Goal: Task Accomplishment & Management: Manage account settings

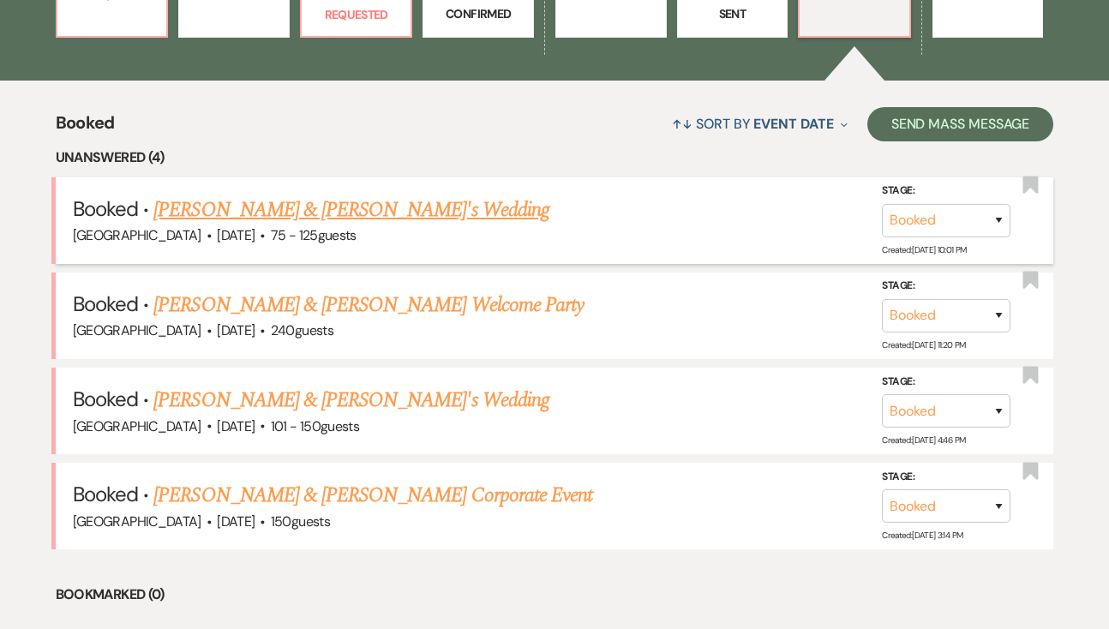
scroll to position [585, 0]
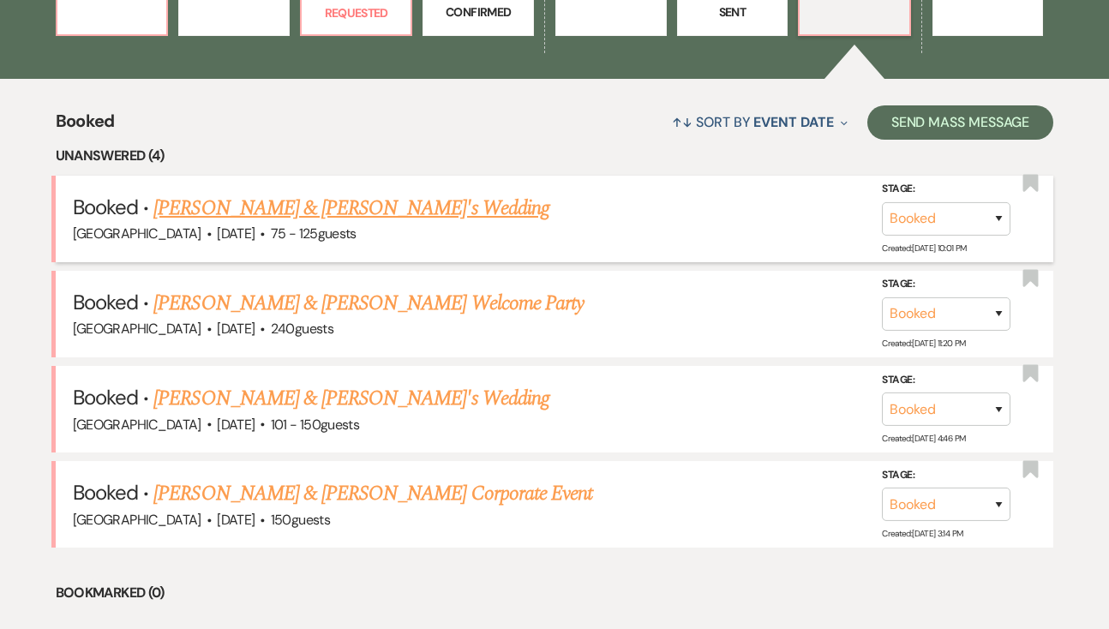
click at [408, 215] on link "[PERSON_NAME] & [PERSON_NAME]'s Wedding" at bounding box center [351, 208] width 396 height 31
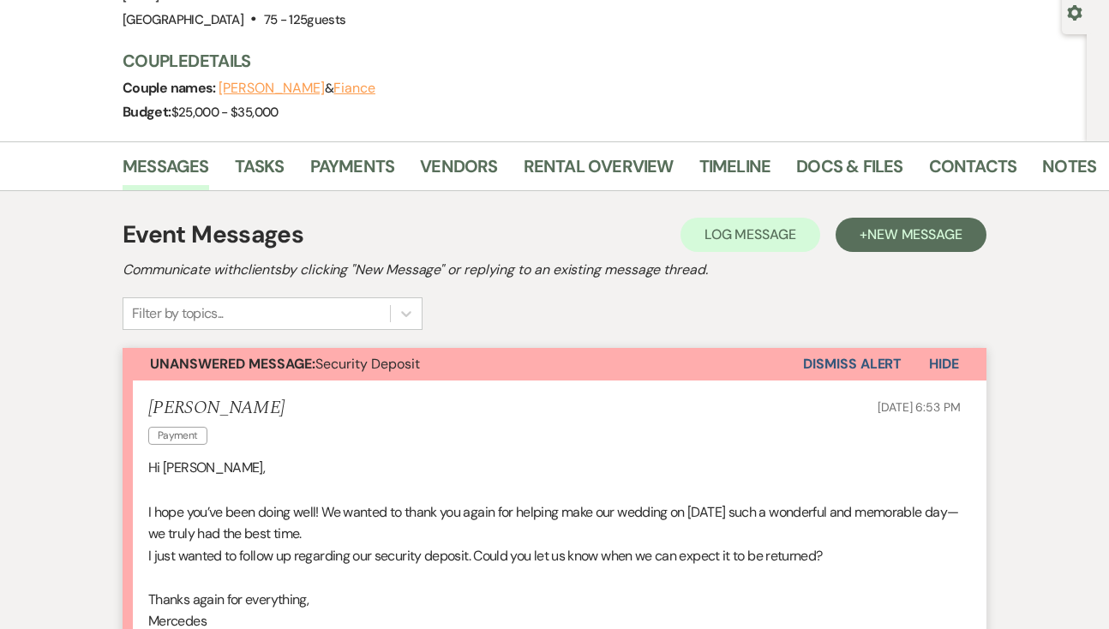
scroll to position [151, 0]
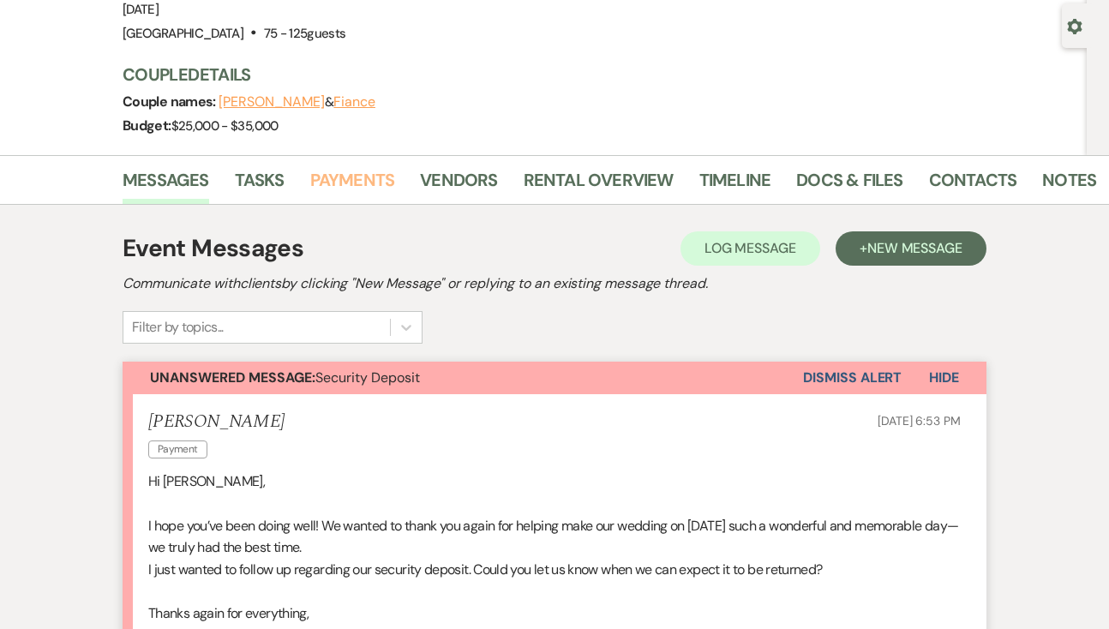
click at [370, 189] on link "Payments" at bounding box center [352, 185] width 85 height 38
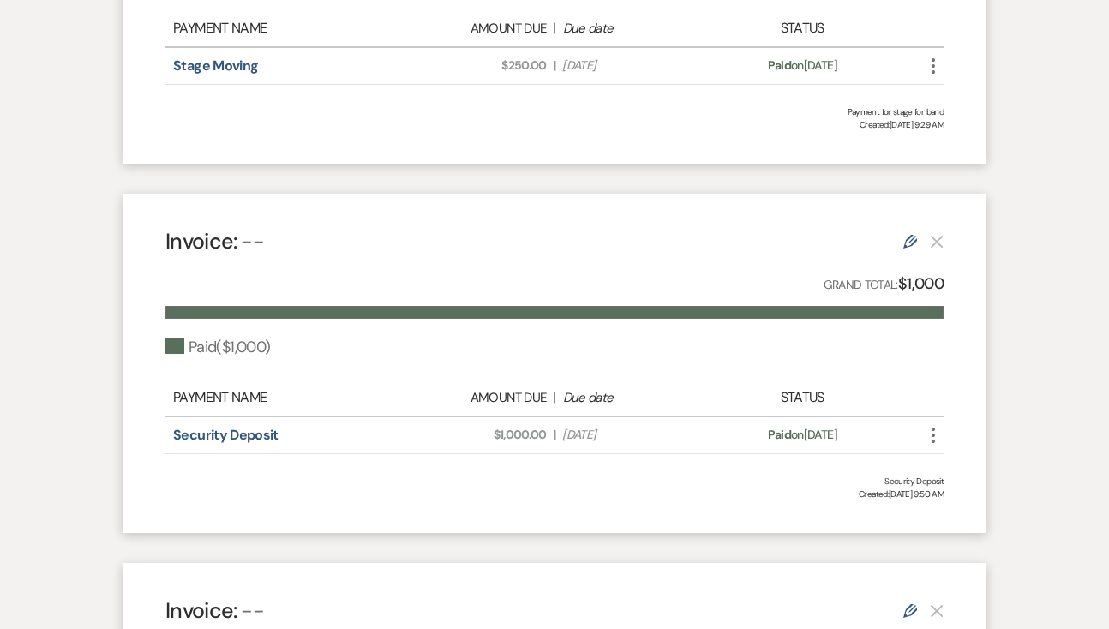
scroll to position [698, 0]
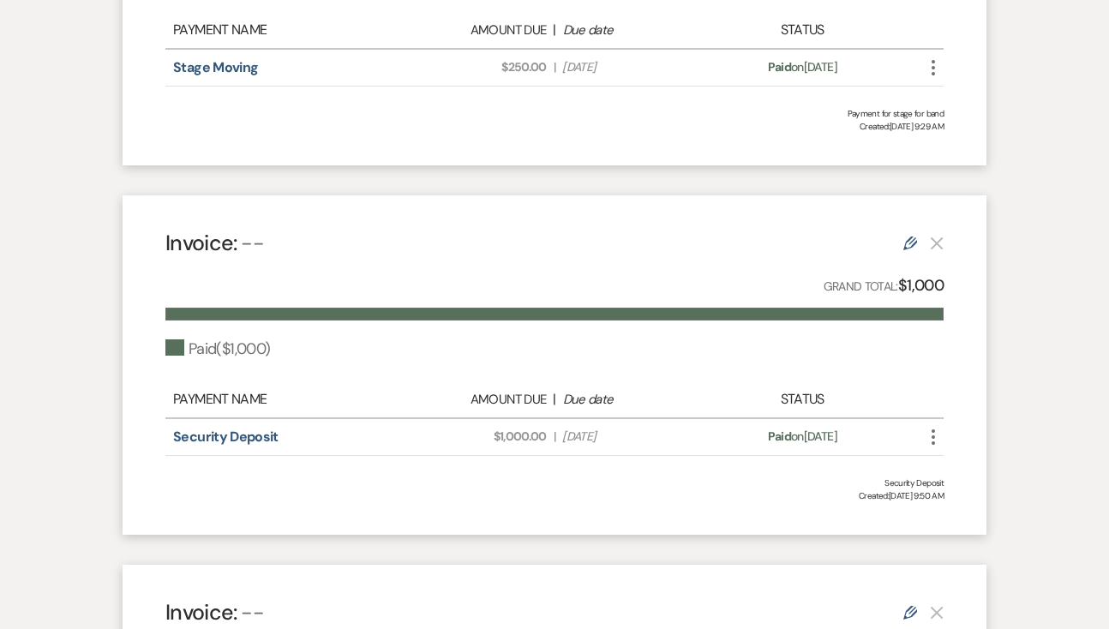
click at [931, 433] on icon "More" at bounding box center [933, 437] width 21 height 21
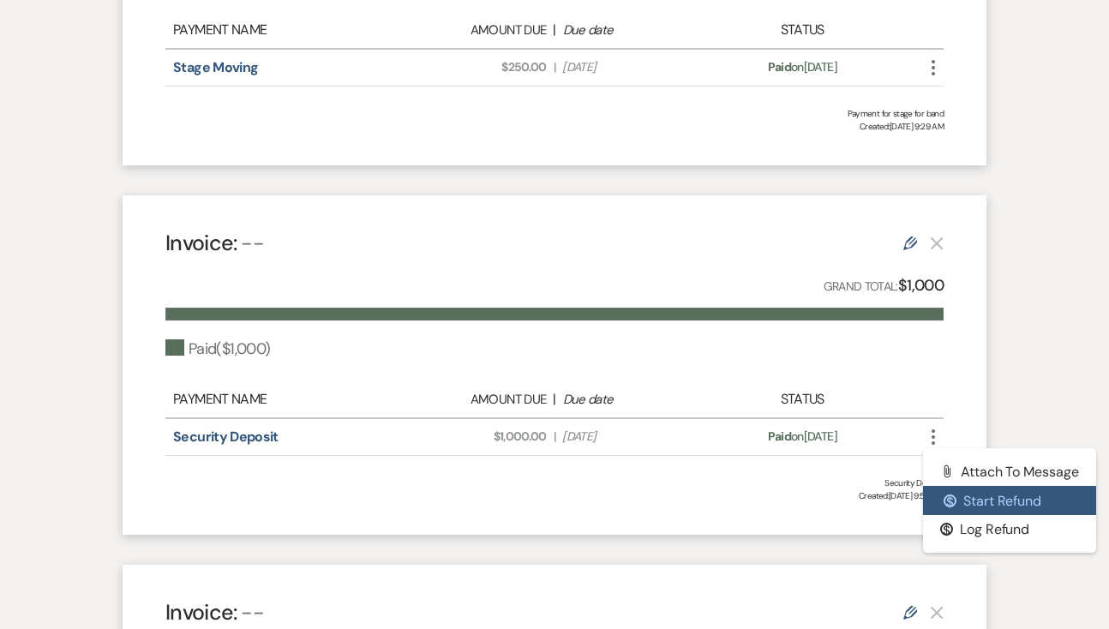
click at [961, 506] on button "$ Start Refund" at bounding box center [1009, 500] width 173 height 29
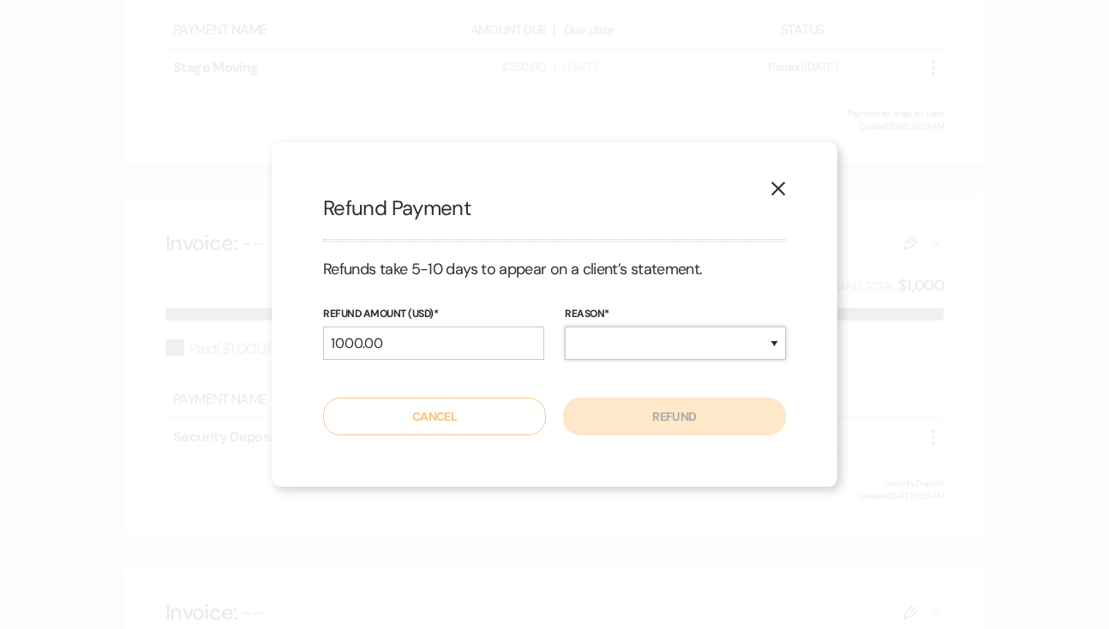
click at [663, 352] on select "Duplicate Fraudulent Requested by Customer Other" at bounding box center [675, 343] width 221 height 33
select select "other"
click at [565, 327] on select "Duplicate Fraudulent Requested by Customer Other" at bounding box center [675, 343] width 221 height 33
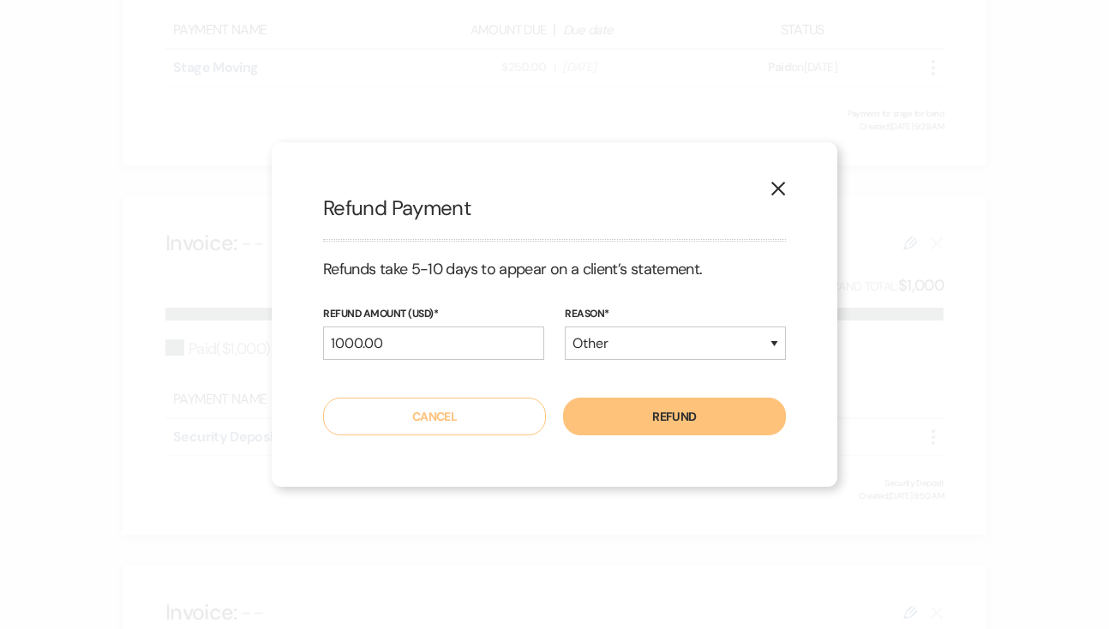
click at [663, 415] on button "Refund" at bounding box center [674, 417] width 223 height 38
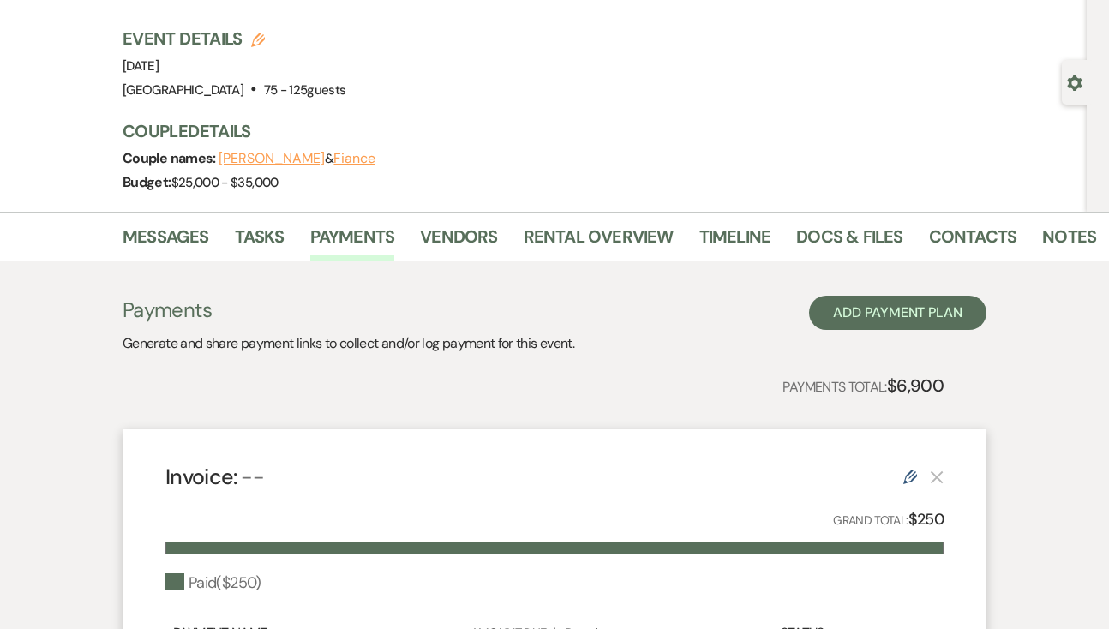
scroll to position [0, 0]
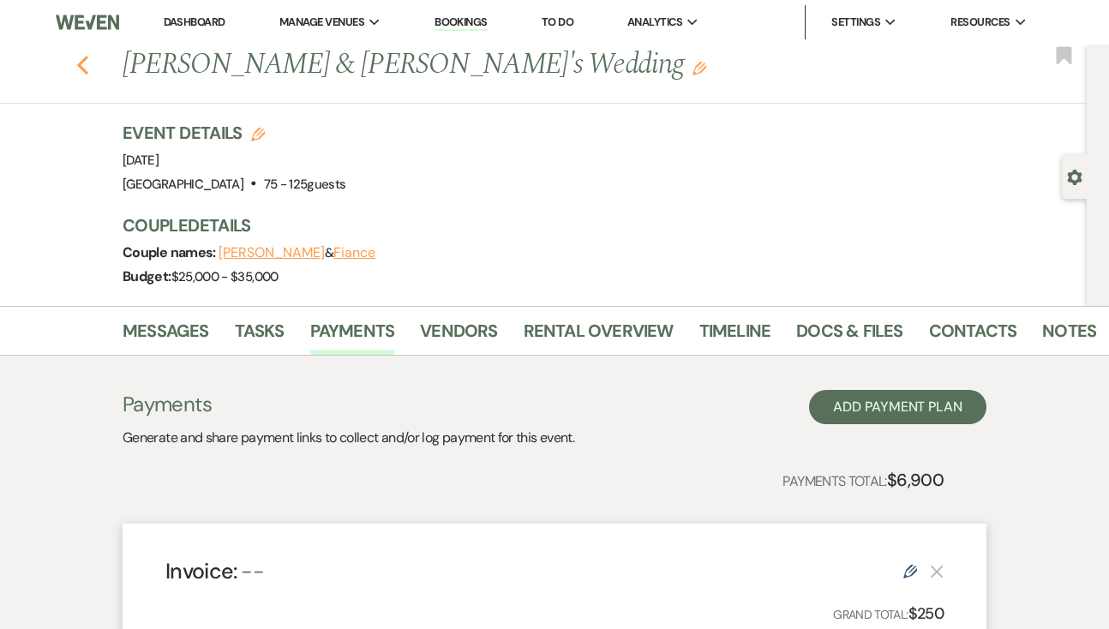
click at [83, 69] on use "button" at bounding box center [82, 65] width 11 height 19
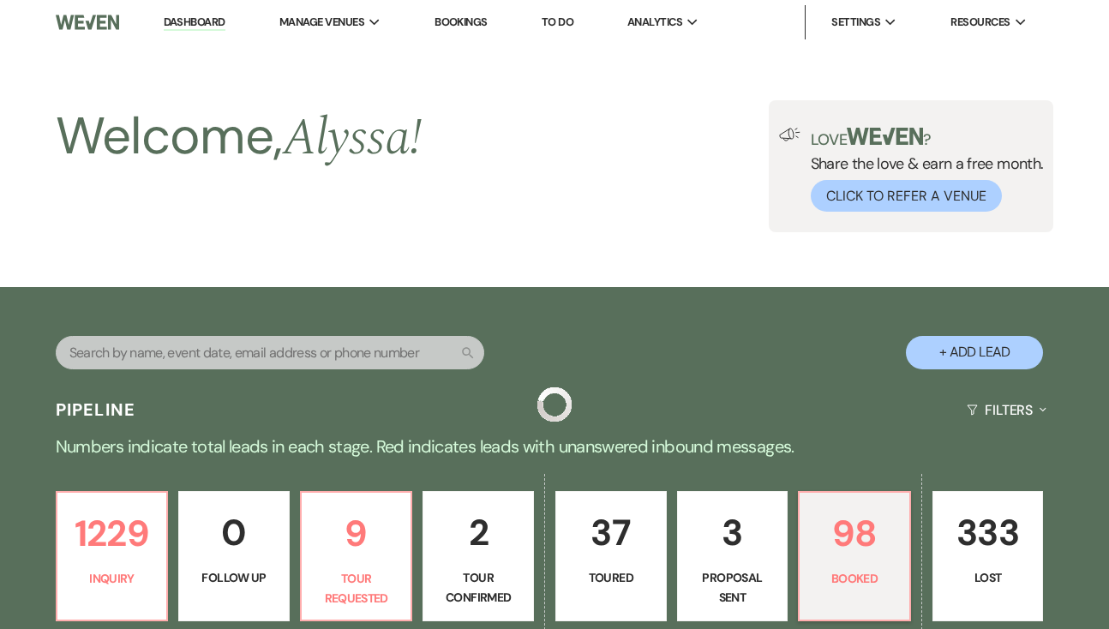
scroll to position [585, 0]
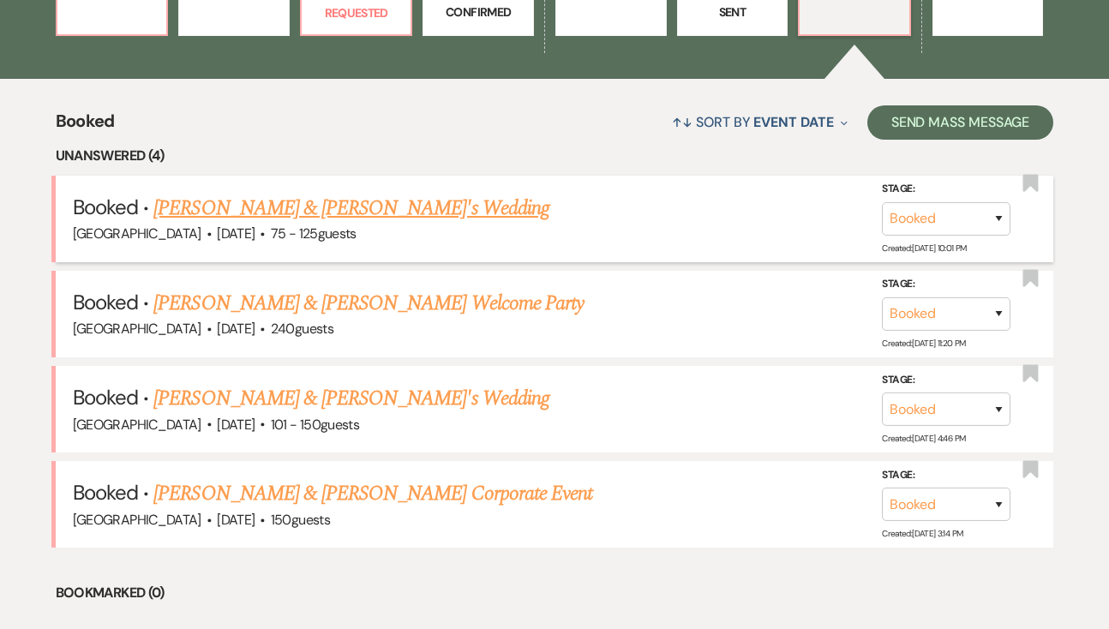
click at [224, 201] on link "[PERSON_NAME] & [PERSON_NAME]'s Wedding" at bounding box center [351, 208] width 396 height 31
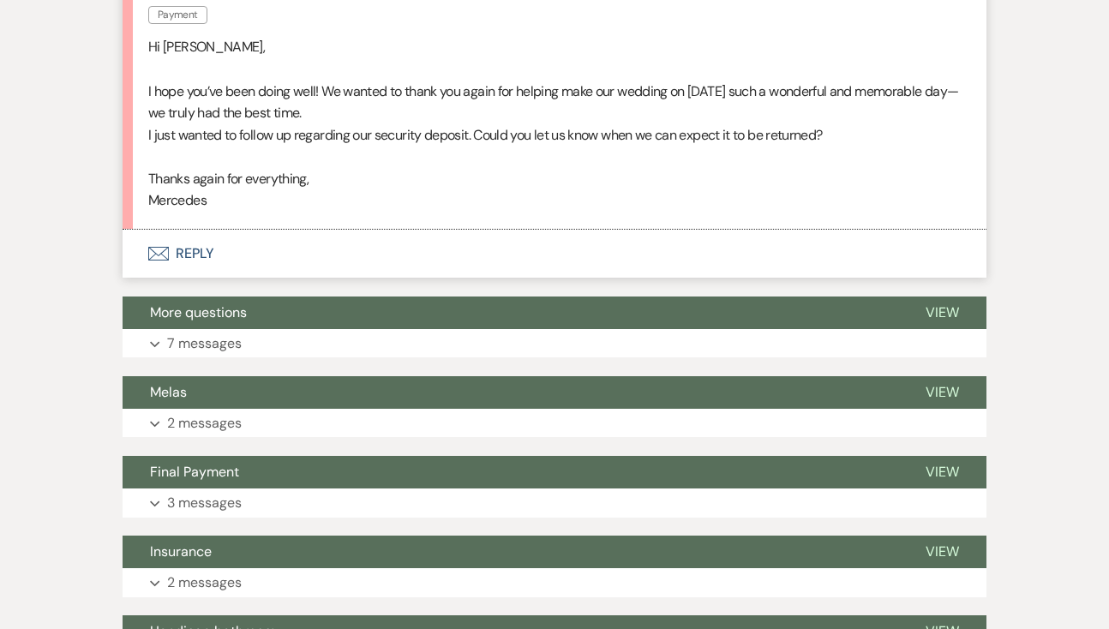
click at [171, 257] on button "Envelope Reply" at bounding box center [555, 254] width 864 height 48
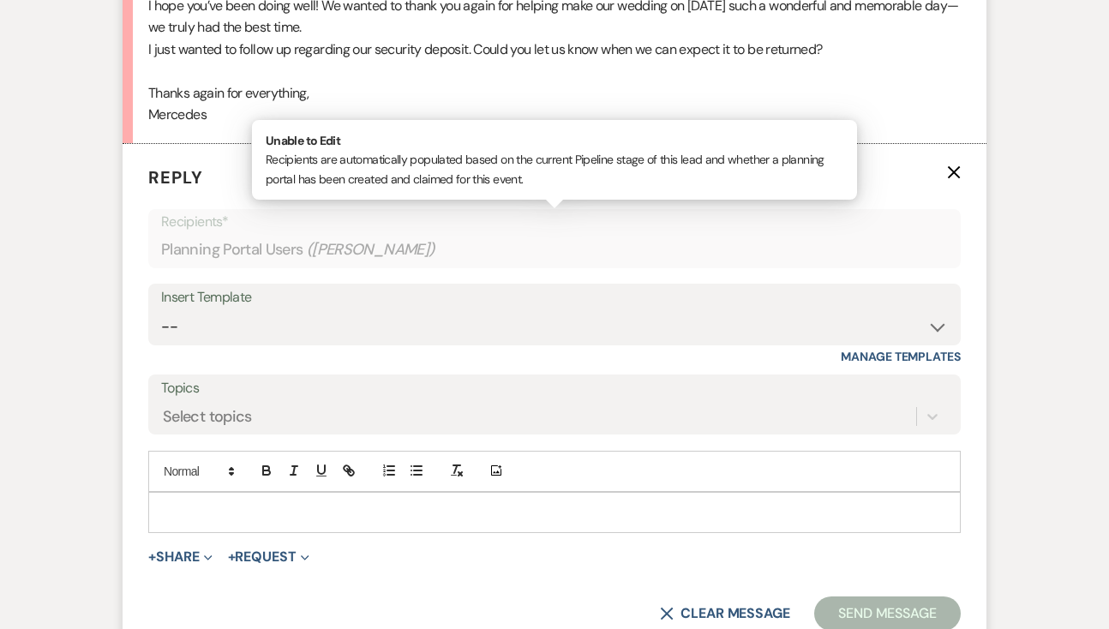
scroll to position [678, 0]
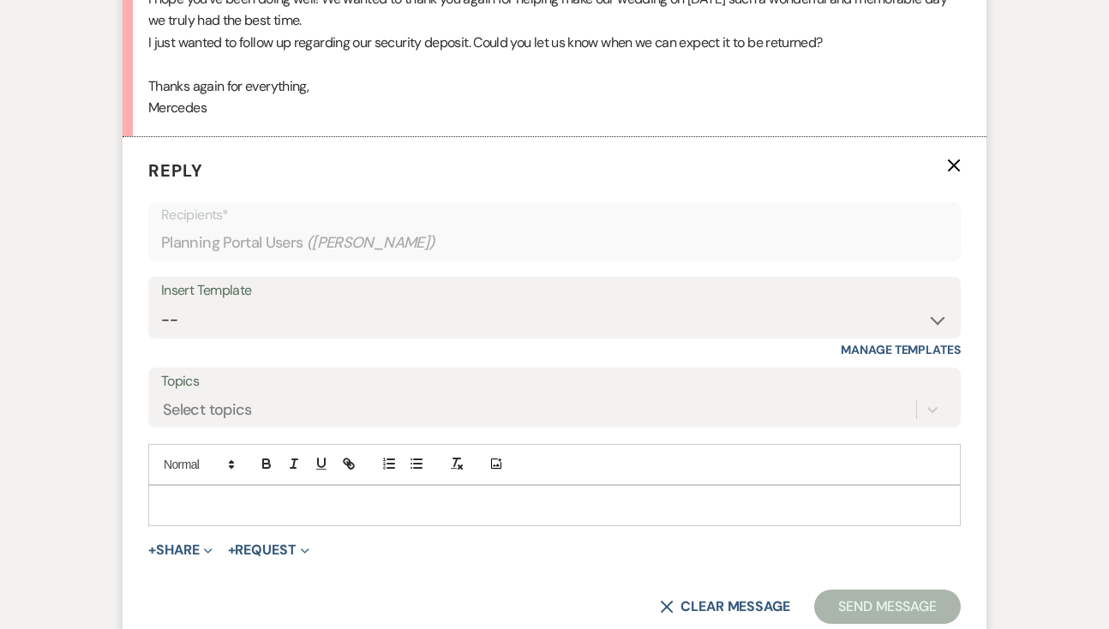
click at [215, 508] on p at bounding box center [554, 505] width 785 height 19
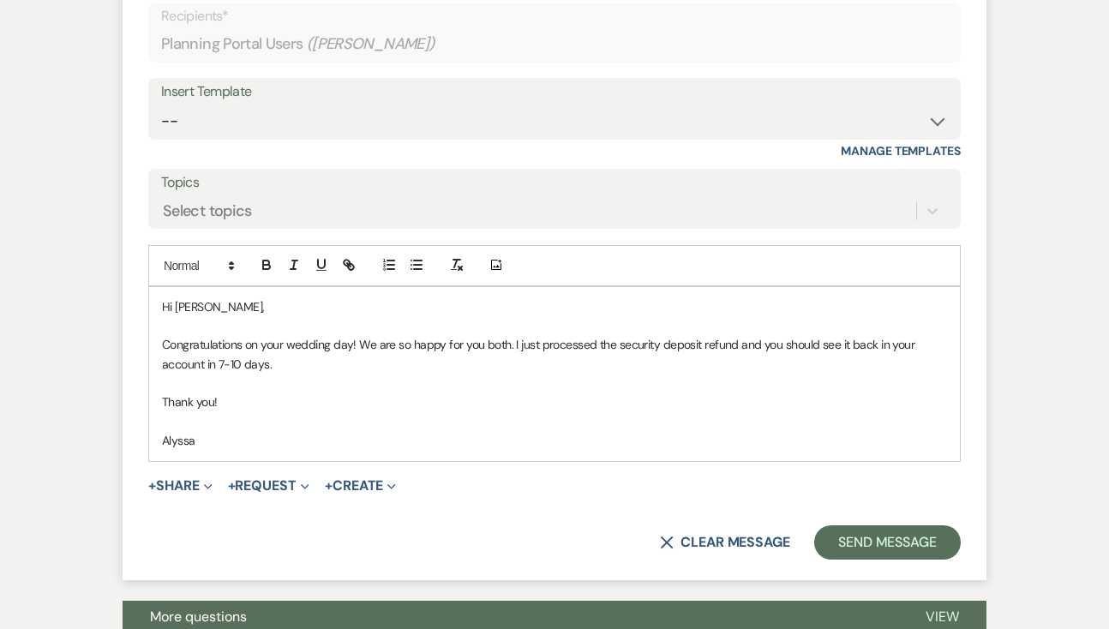
scroll to position [977, 0]
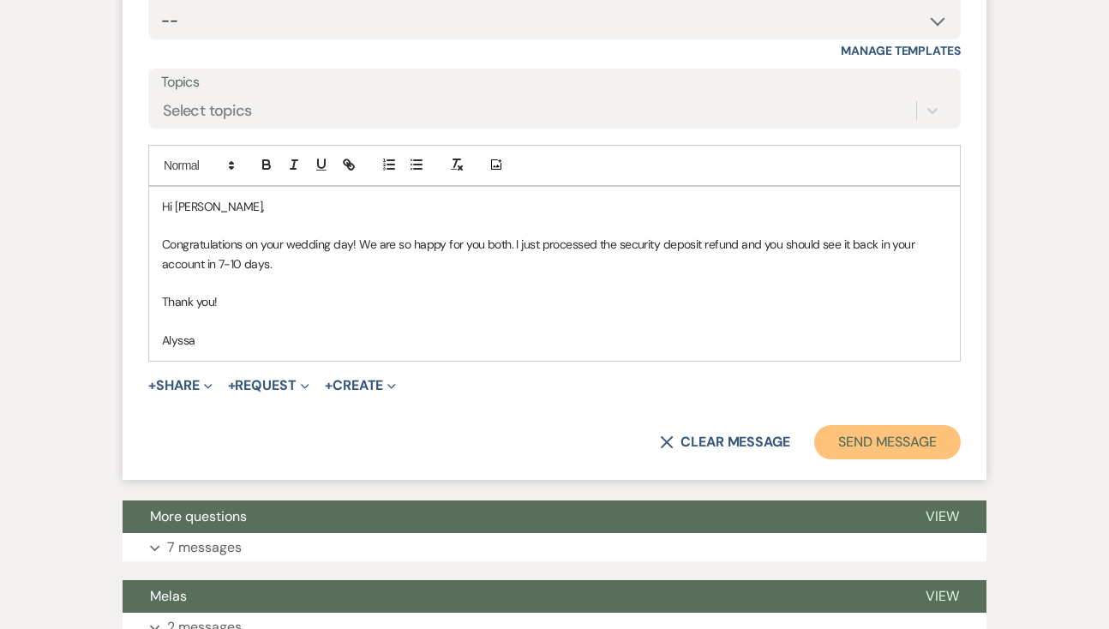
click at [877, 447] on button "Send Message" at bounding box center [887, 442] width 147 height 34
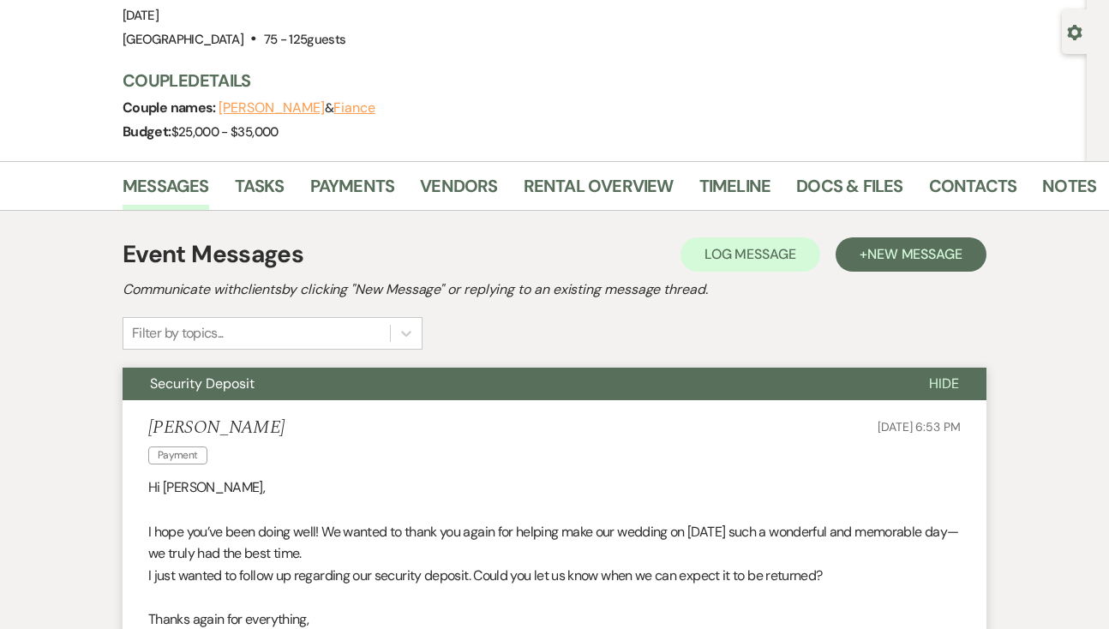
scroll to position [0, 0]
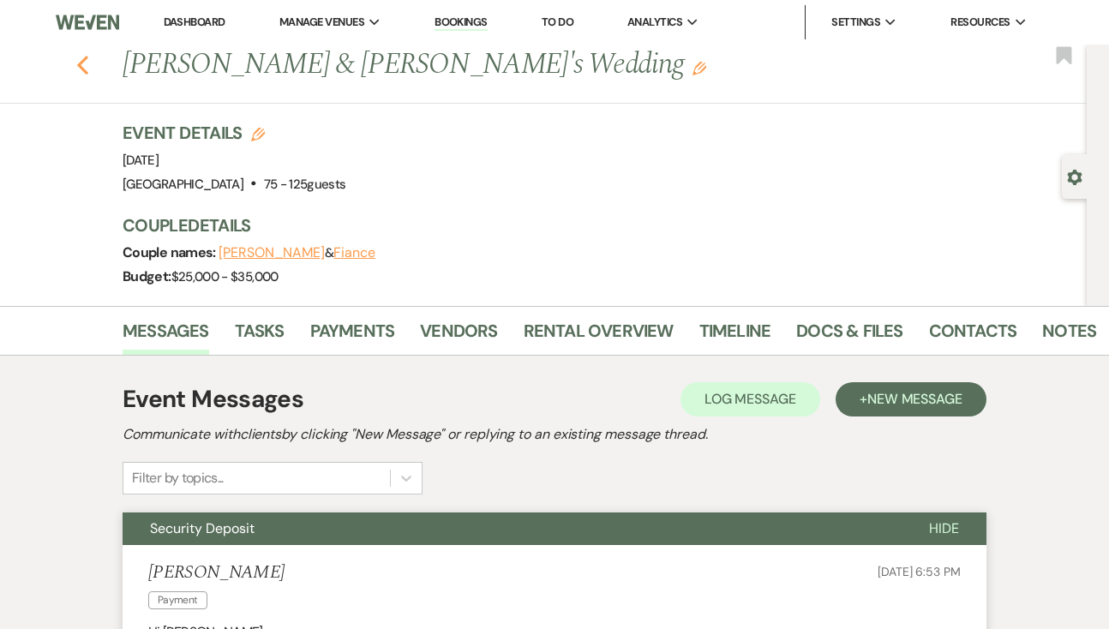
click at [85, 69] on icon "Previous" at bounding box center [82, 65] width 13 height 21
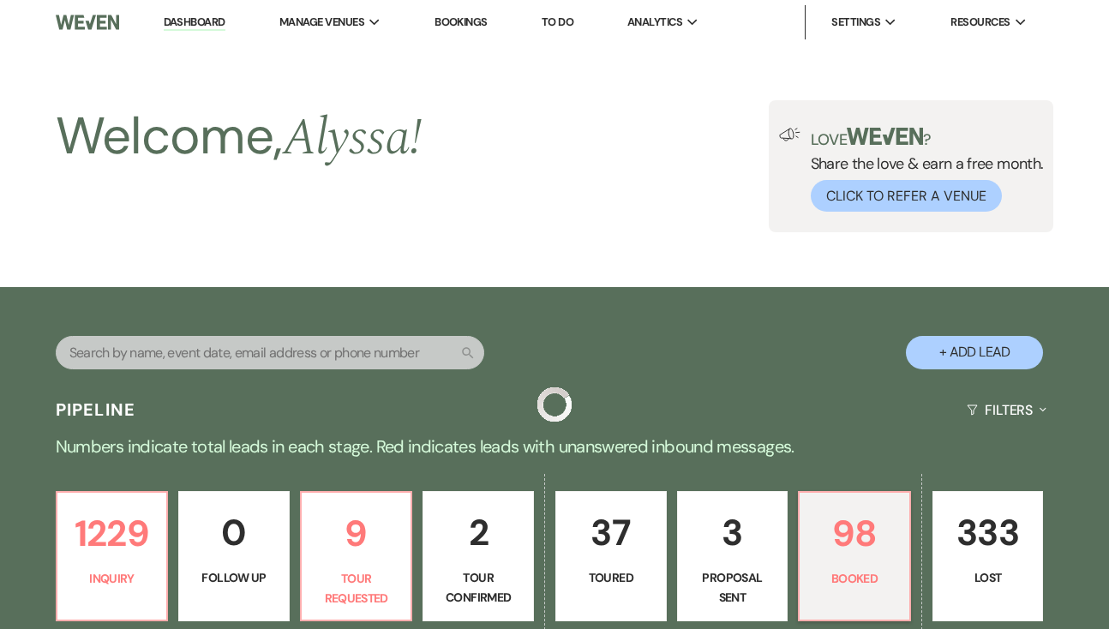
scroll to position [585, 0]
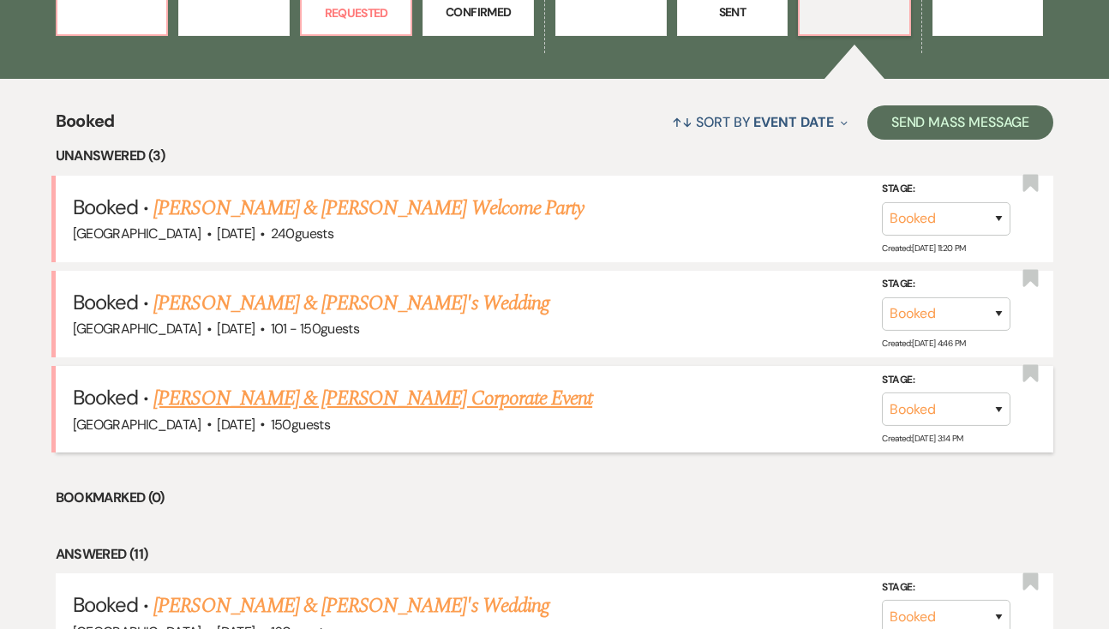
click at [403, 399] on link "[PERSON_NAME] & [PERSON_NAME] Corporate Event" at bounding box center [372, 398] width 439 height 31
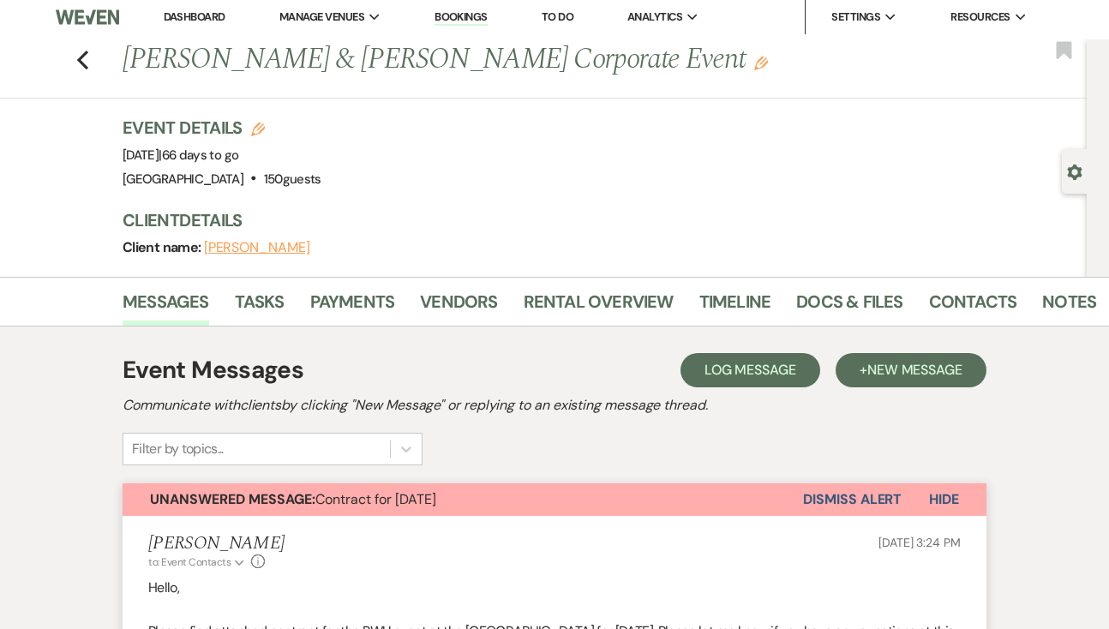
scroll to position [8, 0]
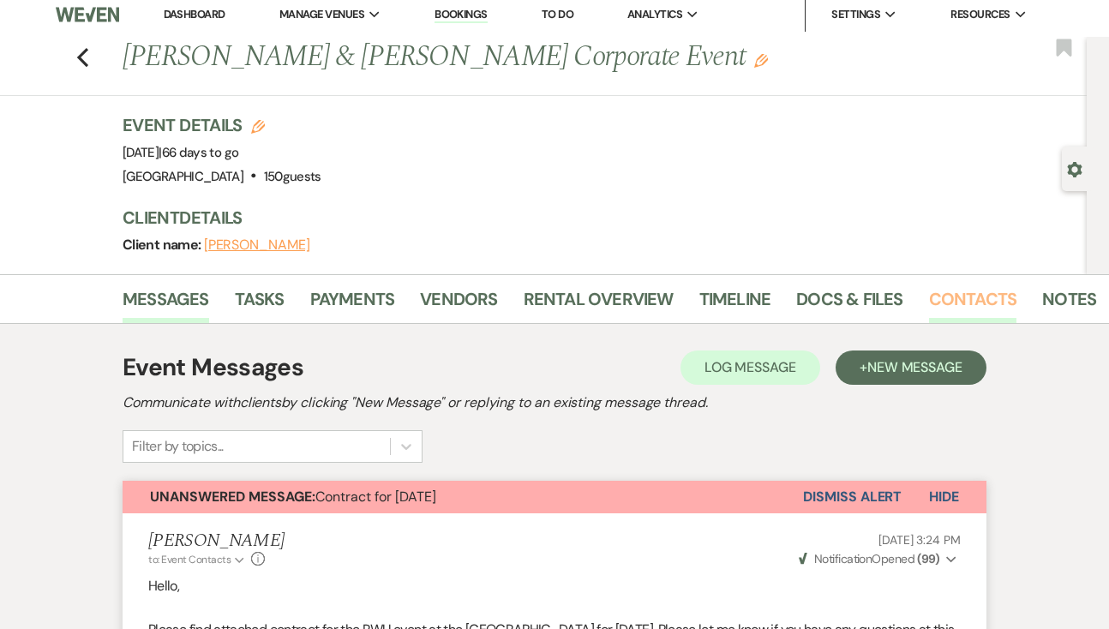
click at [950, 297] on link "Contacts" at bounding box center [973, 304] width 88 height 38
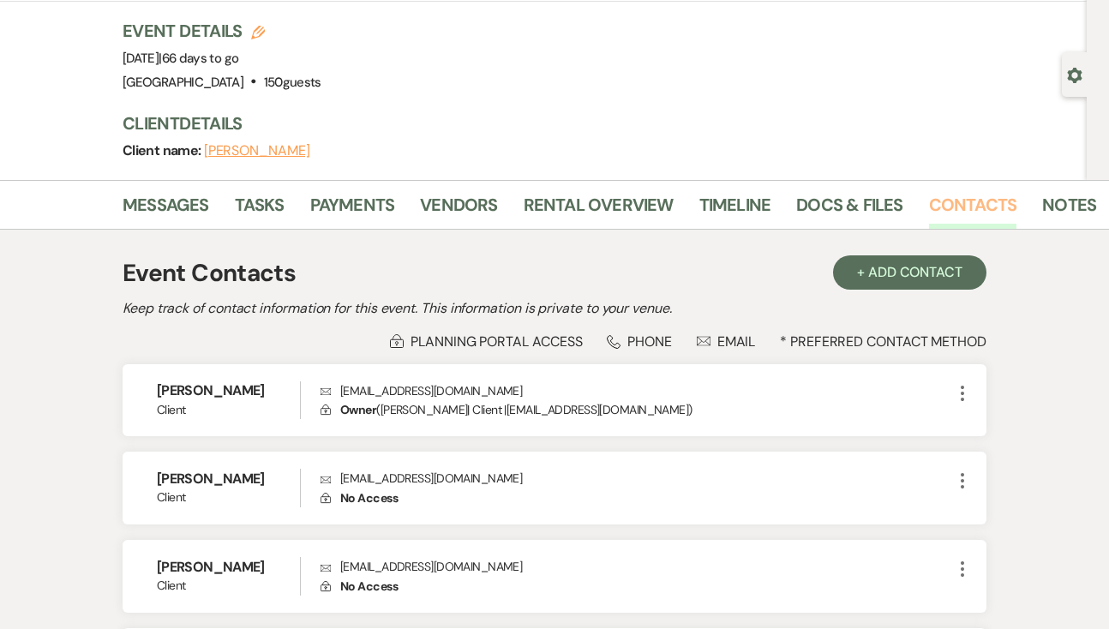
scroll to position [120, 0]
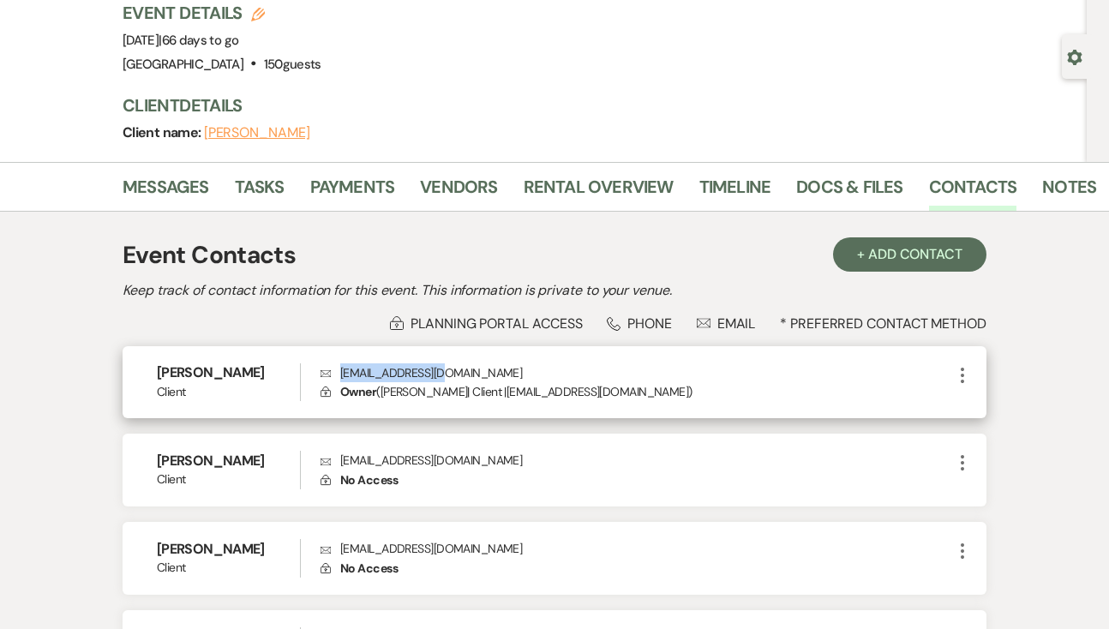
drag, startPoint x: 443, startPoint y: 371, endPoint x: 335, endPoint y: 375, distance: 108.1
click at [335, 375] on p "Envelope [EMAIL_ADDRESS][DOMAIN_NAME]" at bounding box center [637, 372] width 632 height 19
copy p "[EMAIL_ADDRESS][DOMAIN_NAME]"
drag, startPoint x: 267, startPoint y: 370, endPoint x: 155, endPoint y: 369, distance: 112.3
click at [155, 369] on div "[PERSON_NAME] Client Envelope [EMAIL_ADDRESS][DOMAIN_NAME] Lock Owner ( [PERSON…" at bounding box center [555, 382] width 864 height 73
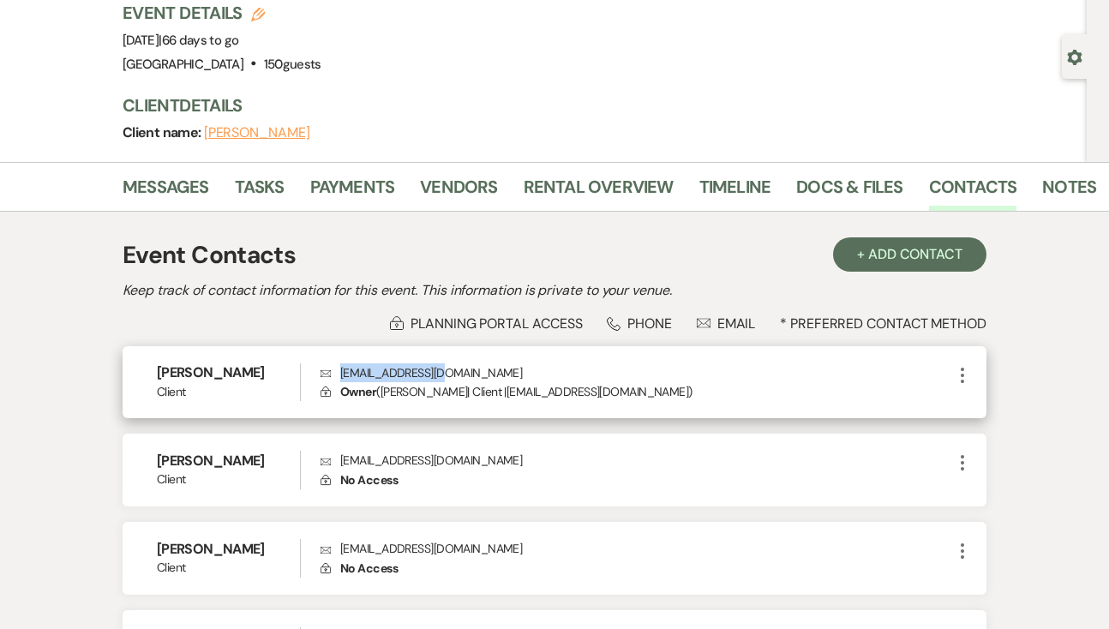
copy h6 "[PERSON_NAME]"
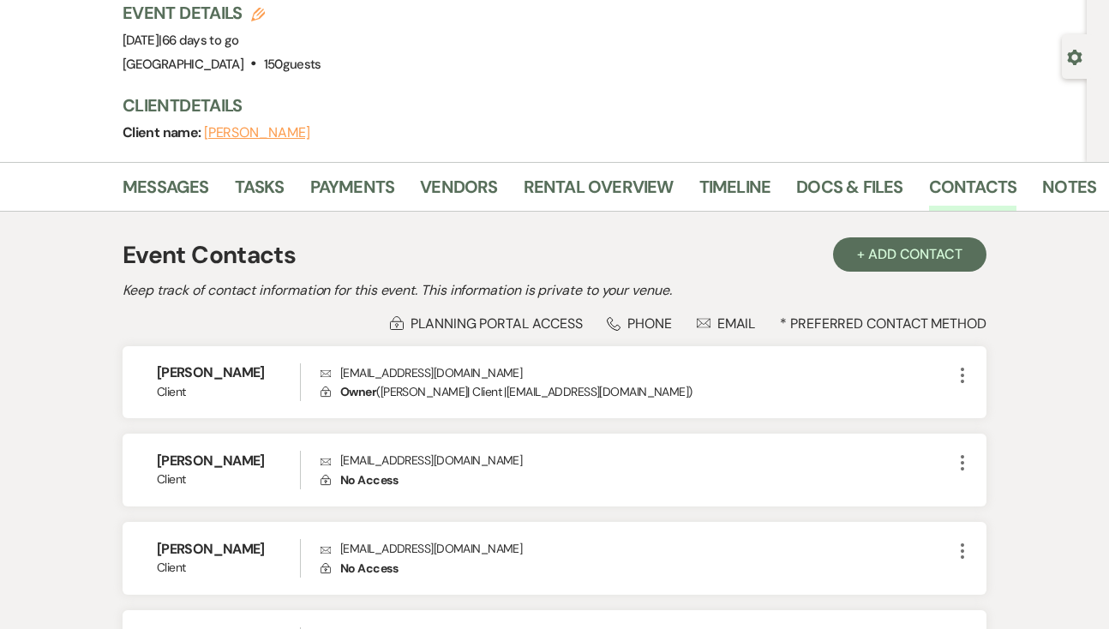
click at [175, 171] on li "Messages" at bounding box center [179, 190] width 112 height 41
click at [175, 183] on link "Messages" at bounding box center [166, 192] width 87 height 38
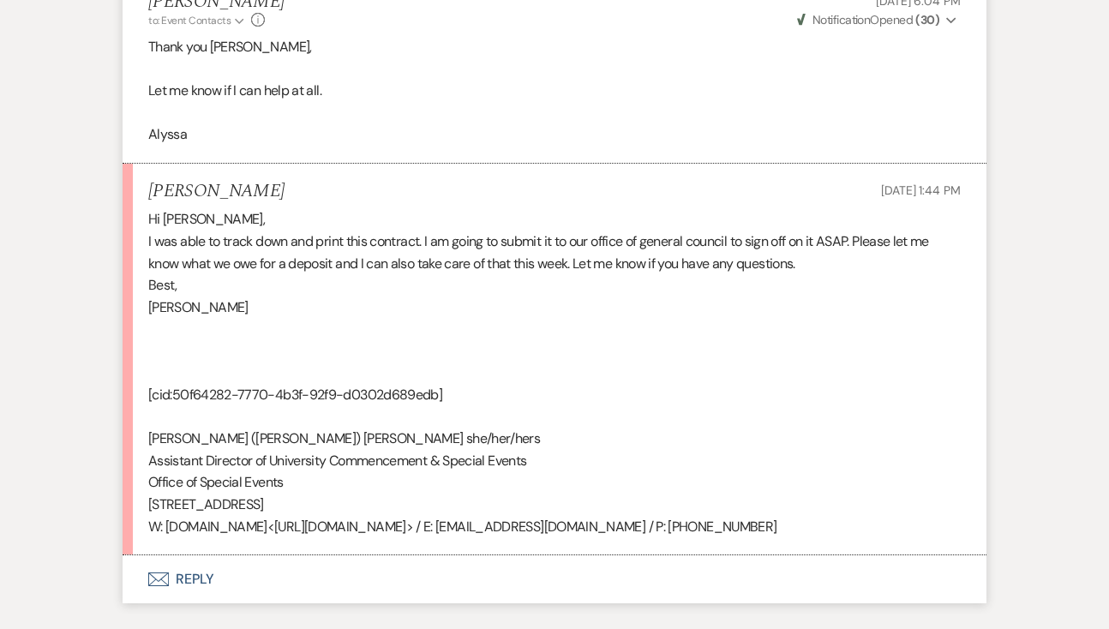
scroll to position [1252, 0]
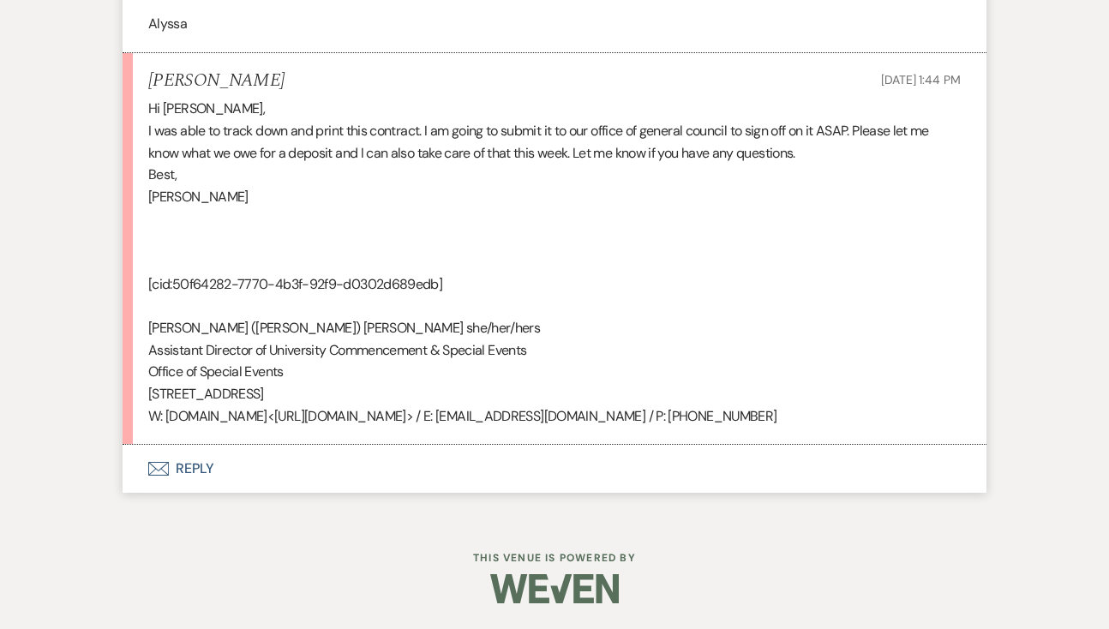
click at [198, 466] on button "Envelope Reply" at bounding box center [555, 469] width 864 height 48
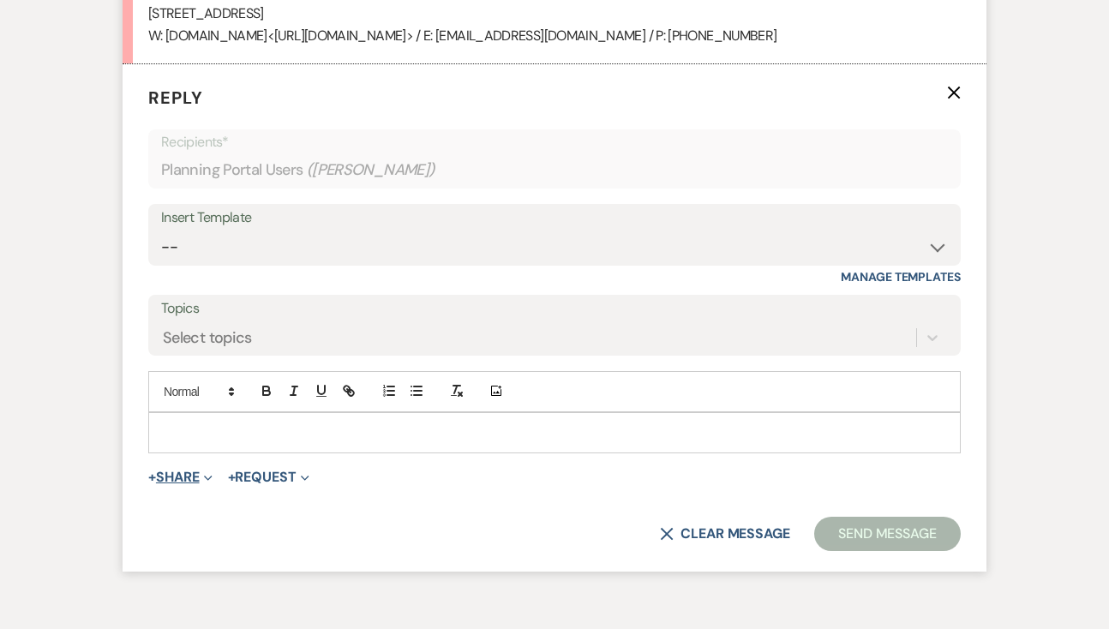
scroll to position [1636, 0]
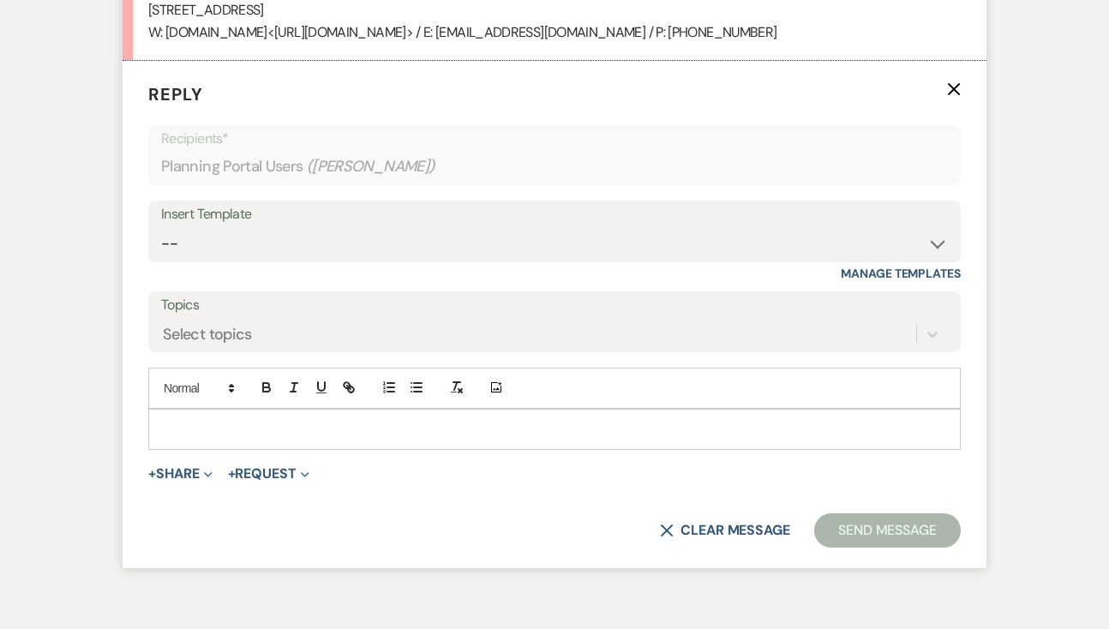
click at [236, 438] on div at bounding box center [554, 429] width 811 height 39
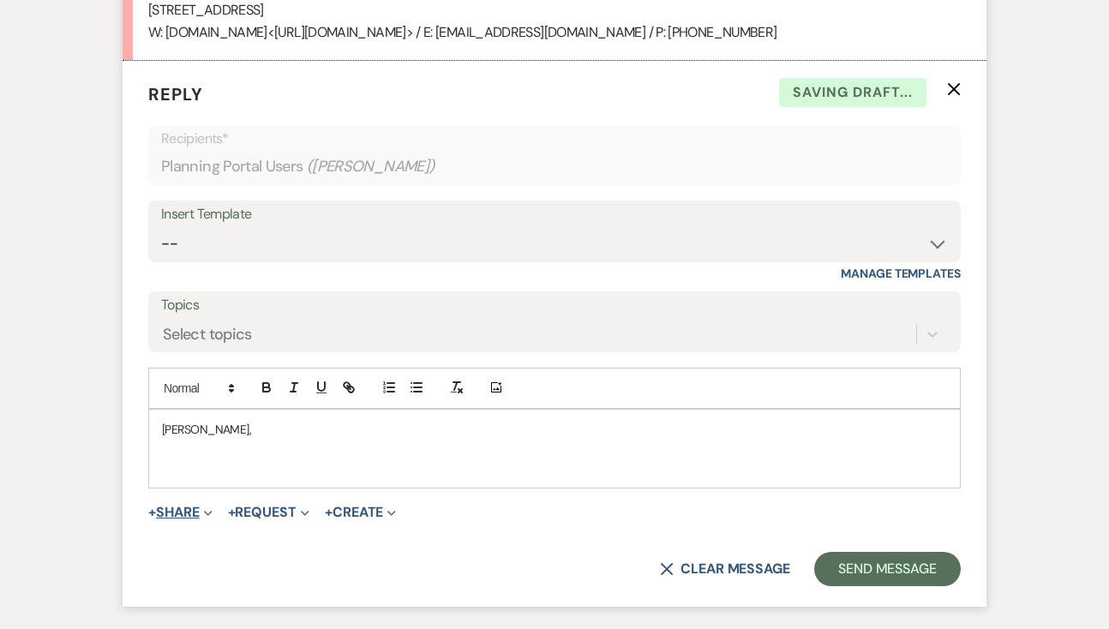
click at [203, 505] on span "Expand" at bounding box center [206, 512] width 13 height 18
click at [280, 523] on ul "Doc Upload Documents Add Photo Images Pref Vendors Preferred vendors Plan Porta…" at bounding box center [268, 593] width 240 height 141
click at [280, 518] on button "+ Request Expand" at bounding box center [268, 513] width 81 height 14
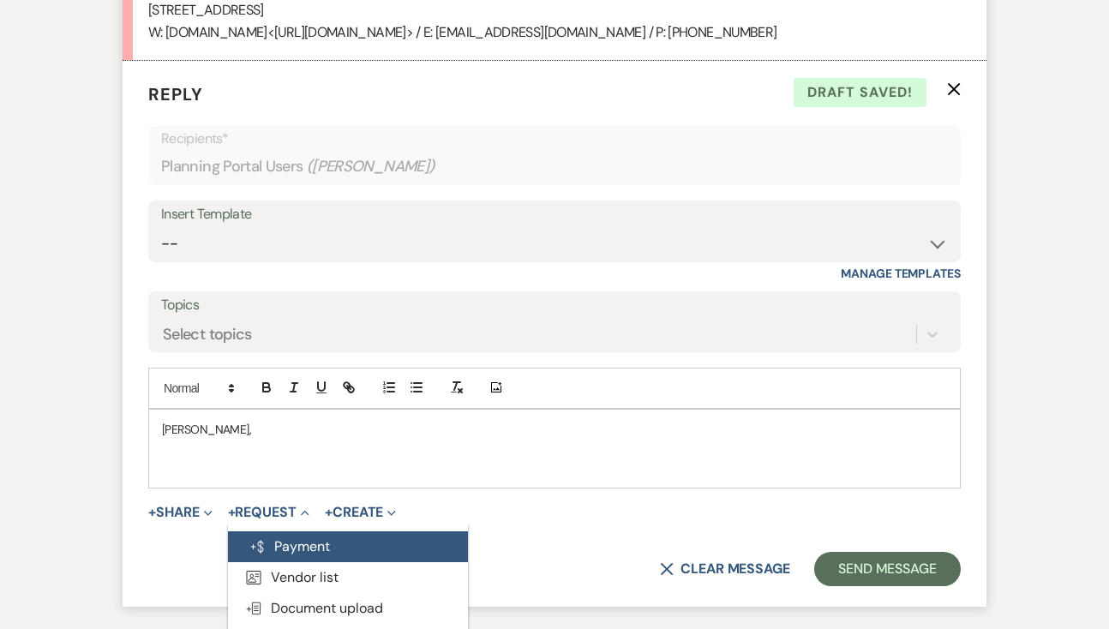
click at [298, 540] on button "Generate Payment Payment" at bounding box center [348, 546] width 240 height 31
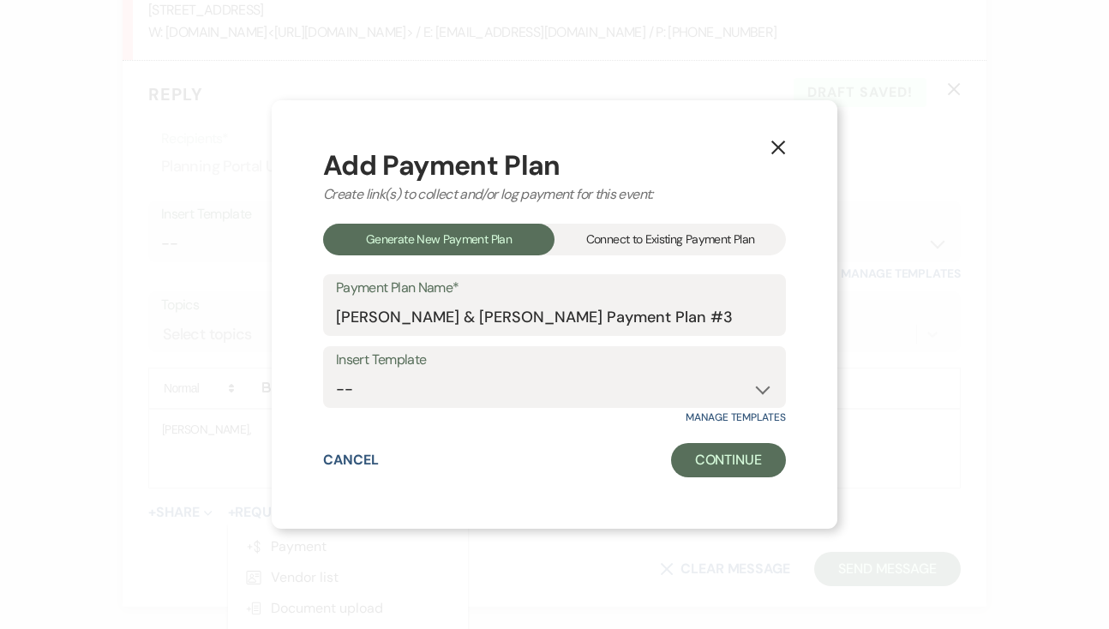
click at [626, 237] on div "Connect to Existing Payment Plan" at bounding box center [670, 240] width 231 height 32
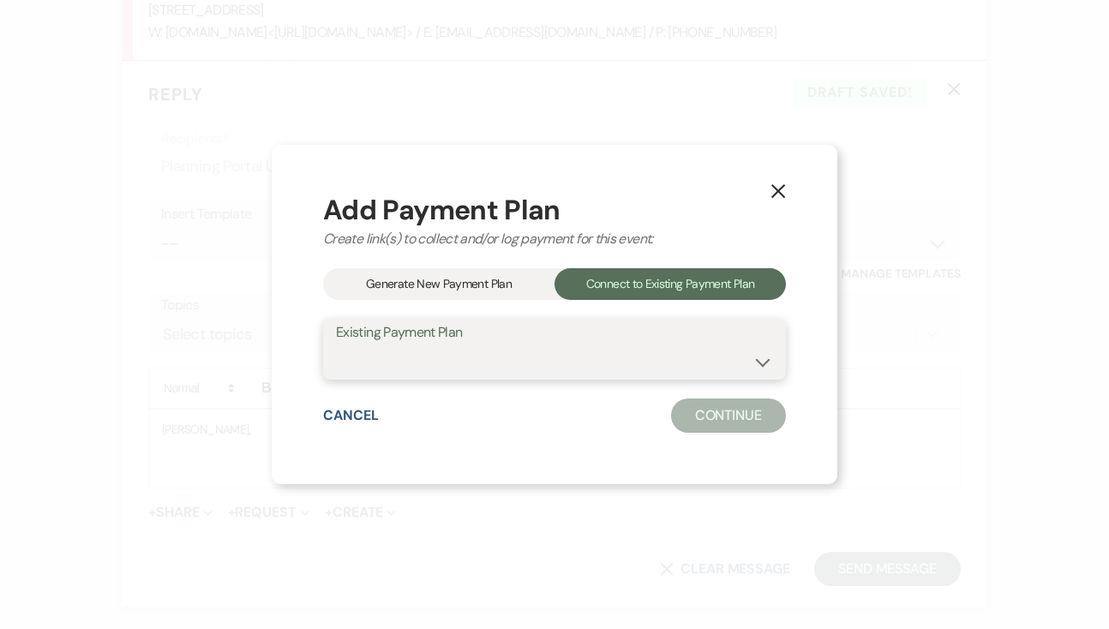
click at [553, 372] on select "Security Deposit RWU Event Payment" at bounding box center [554, 361] width 437 height 33
select select "23912"
click at [336, 345] on select "Security Deposit RWU Event Payment" at bounding box center [554, 361] width 437 height 33
click at [562, 374] on select "Security Deposit RWU Event Payment" at bounding box center [554, 361] width 437 height 33
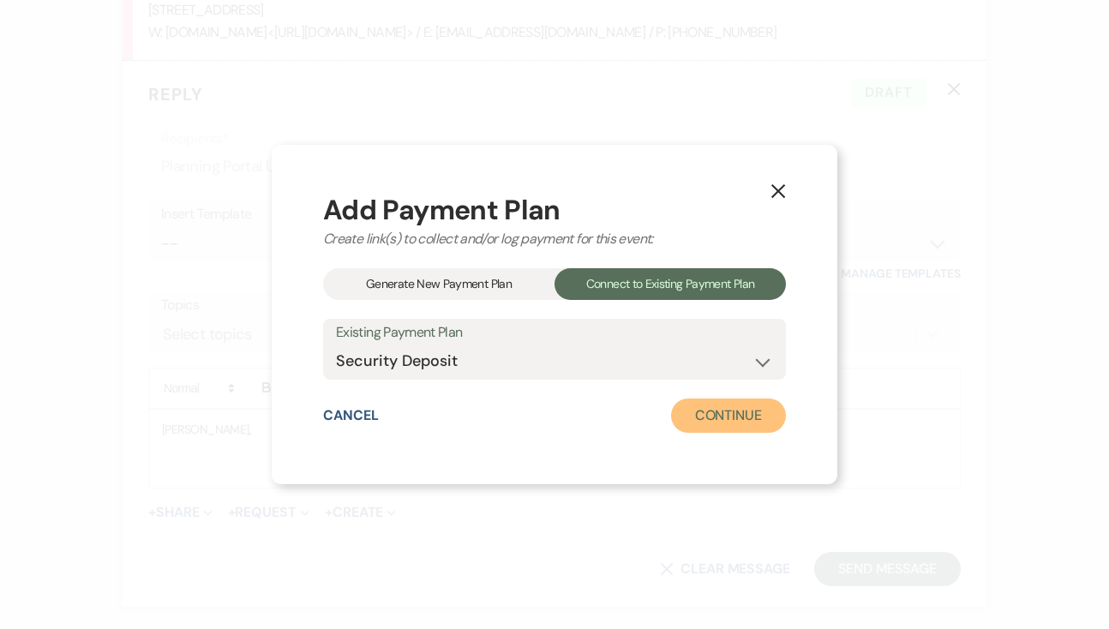
click at [704, 412] on button "Continue" at bounding box center [728, 416] width 115 height 34
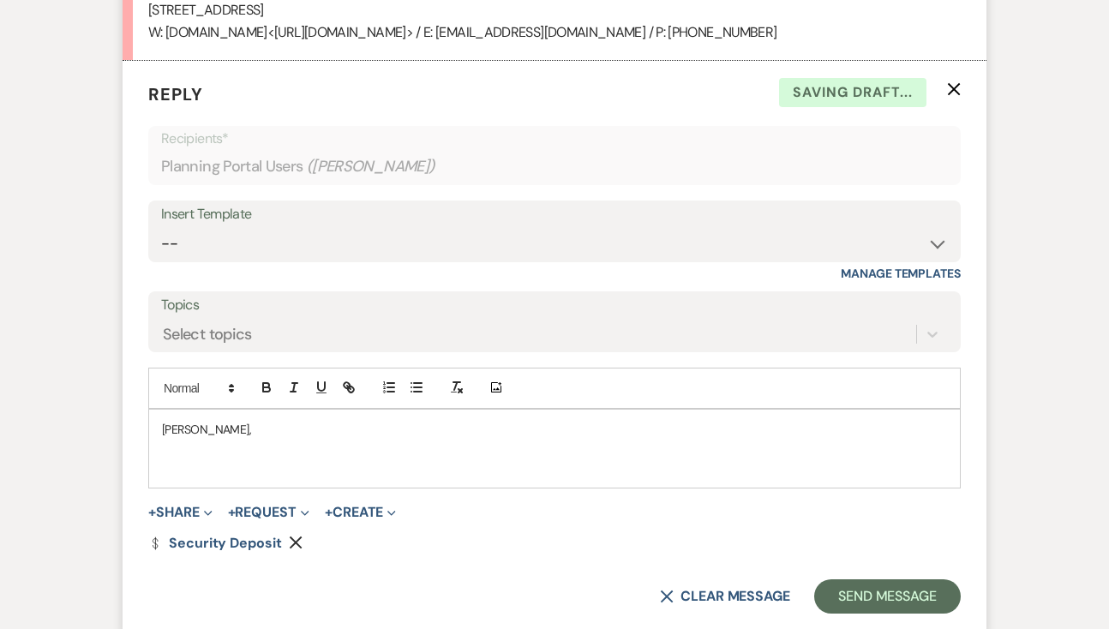
click at [605, 429] on p "[PERSON_NAME]," at bounding box center [554, 429] width 785 height 19
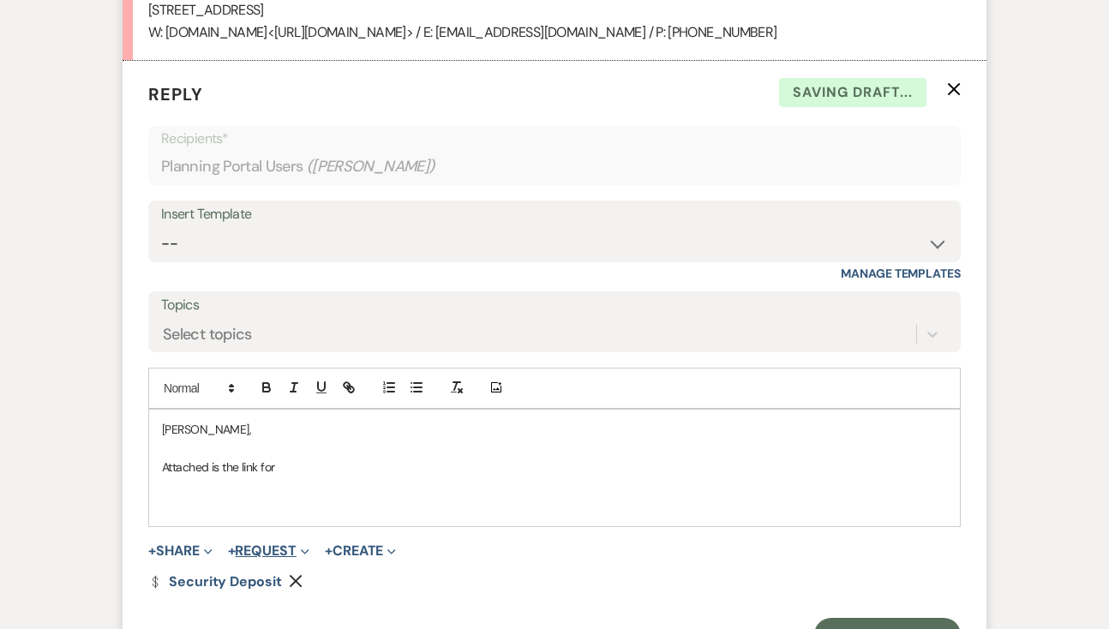
click at [265, 555] on button "+ Request Expand" at bounding box center [268, 551] width 81 height 14
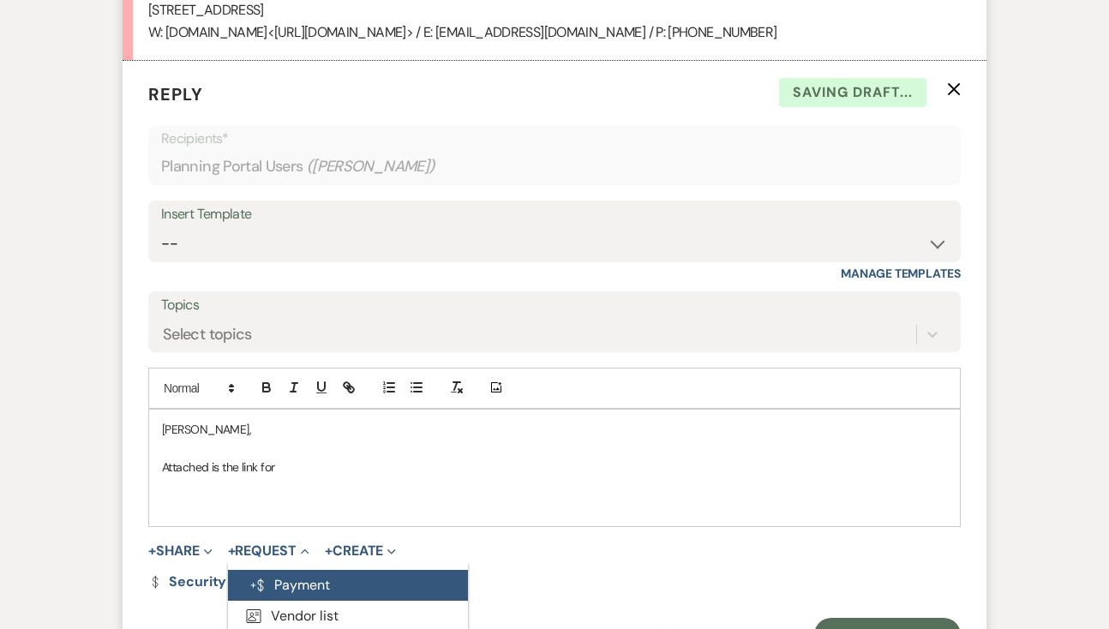
click at [302, 590] on button "Generate Payment Payment" at bounding box center [348, 585] width 240 height 31
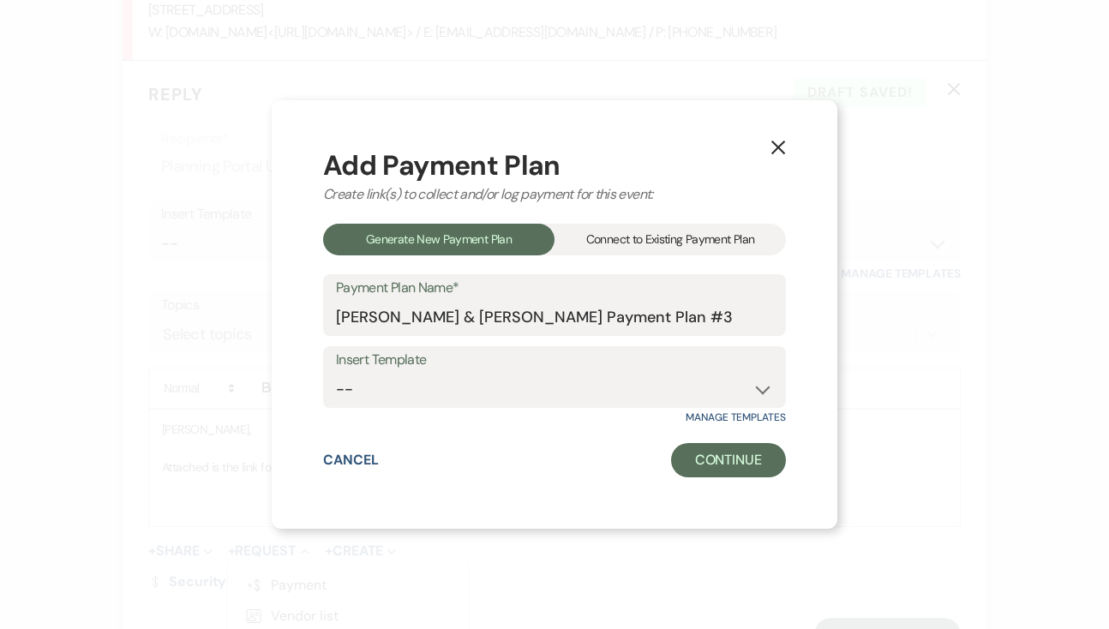
click at [616, 238] on div "Connect to Existing Payment Plan" at bounding box center [670, 240] width 231 height 32
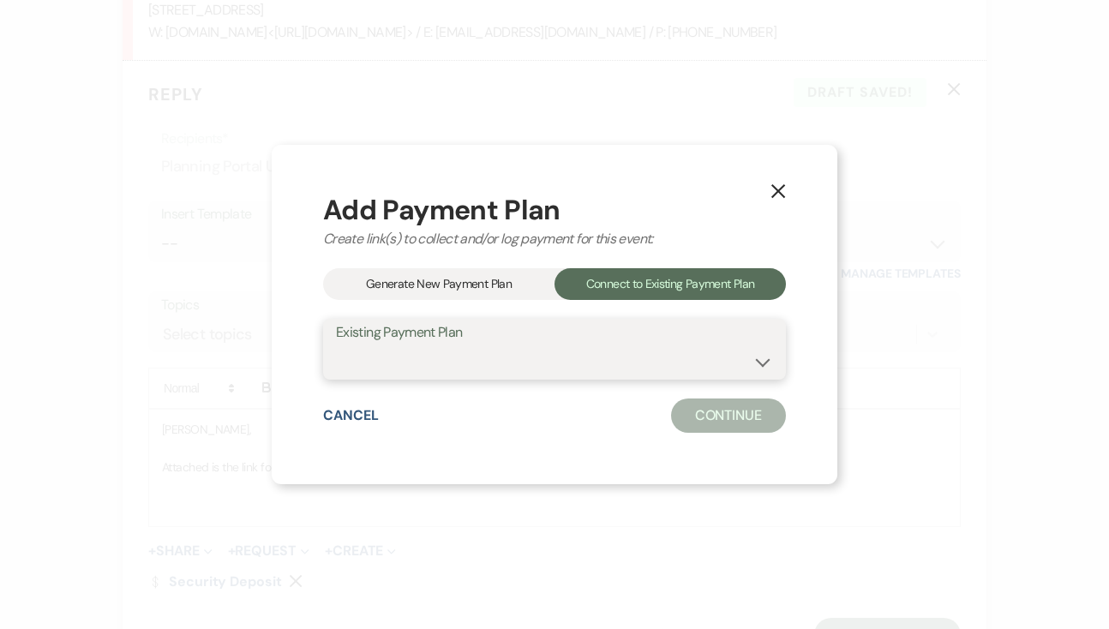
click at [530, 372] on select "Security Deposit RWU Event Payment" at bounding box center [554, 361] width 437 height 33
select select "23911"
click at [336, 345] on select "Security Deposit RWU Event Payment" at bounding box center [554, 361] width 437 height 33
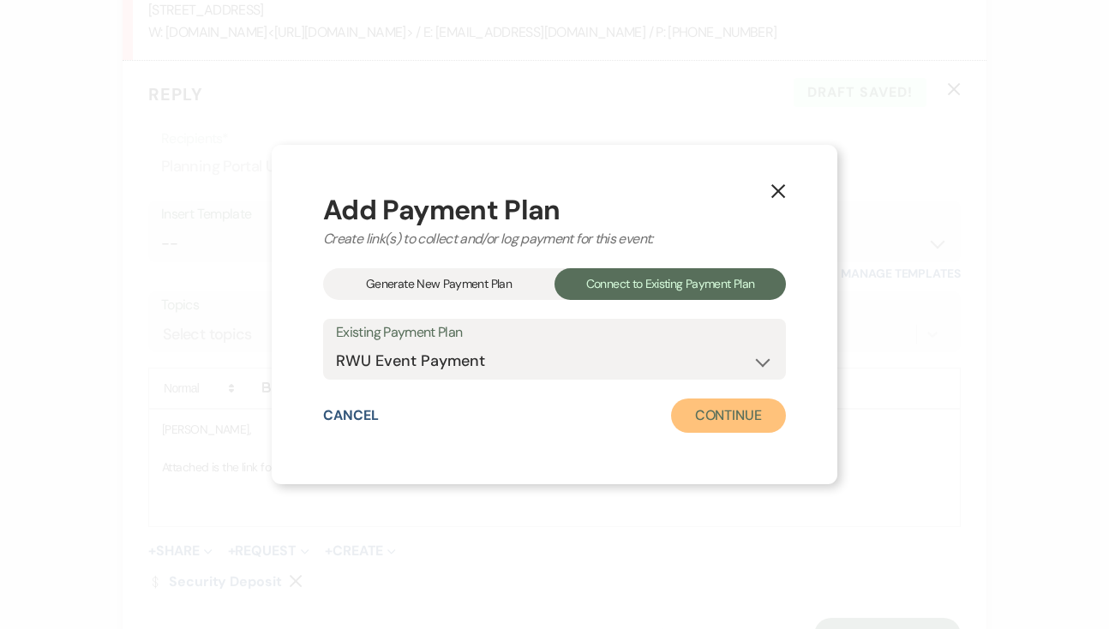
click at [723, 411] on button "Continue" at bounding box center [728, 416] width 115 height 34
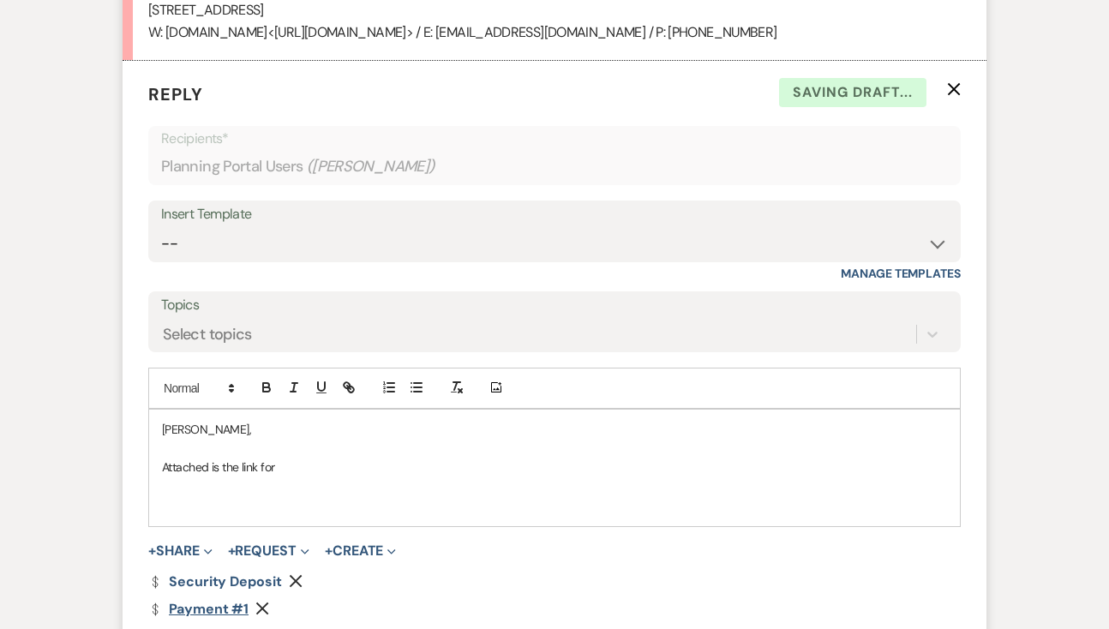
click at [228, 609] on link "Dollar Payment Payment #1" at bounding box center [198, 610] width 100 height 14
click at [320, 467] on p "Attached is the link for" at bounding box center [554, 467] width 785 height 19
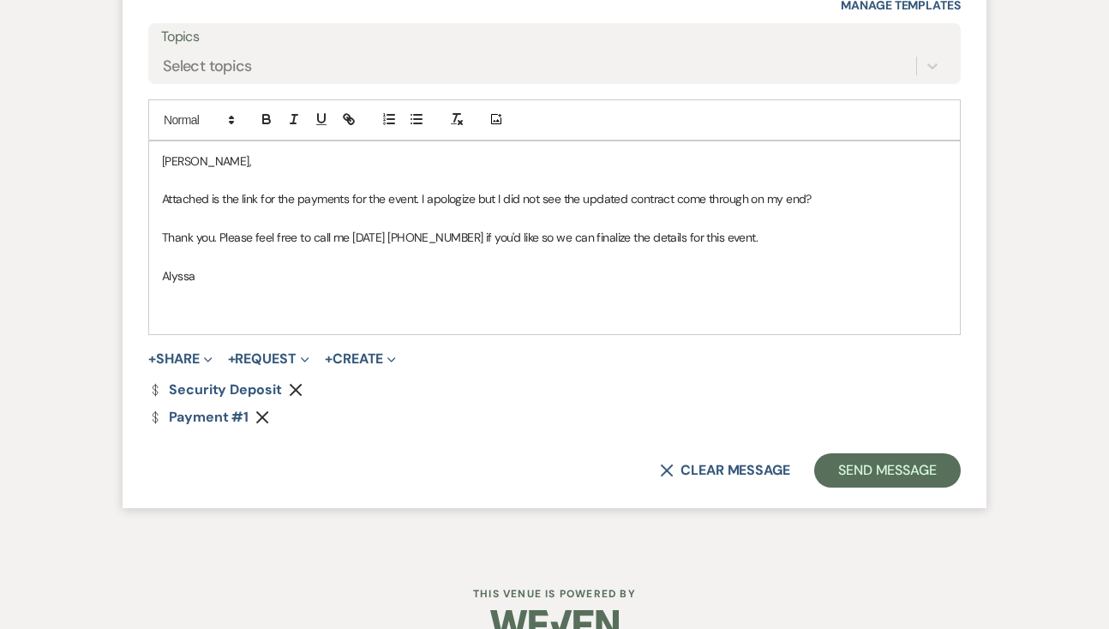
scroll to position [1940, 0]
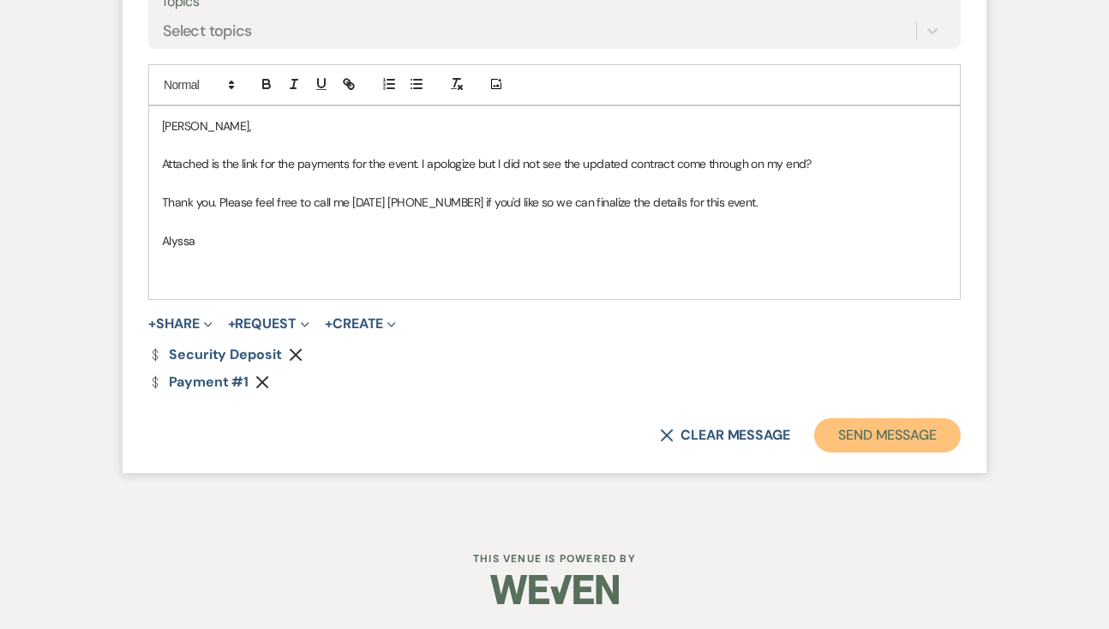
click at [879, 424] on button "Send Message" at bounding box center [887, 435] width 147 height 34
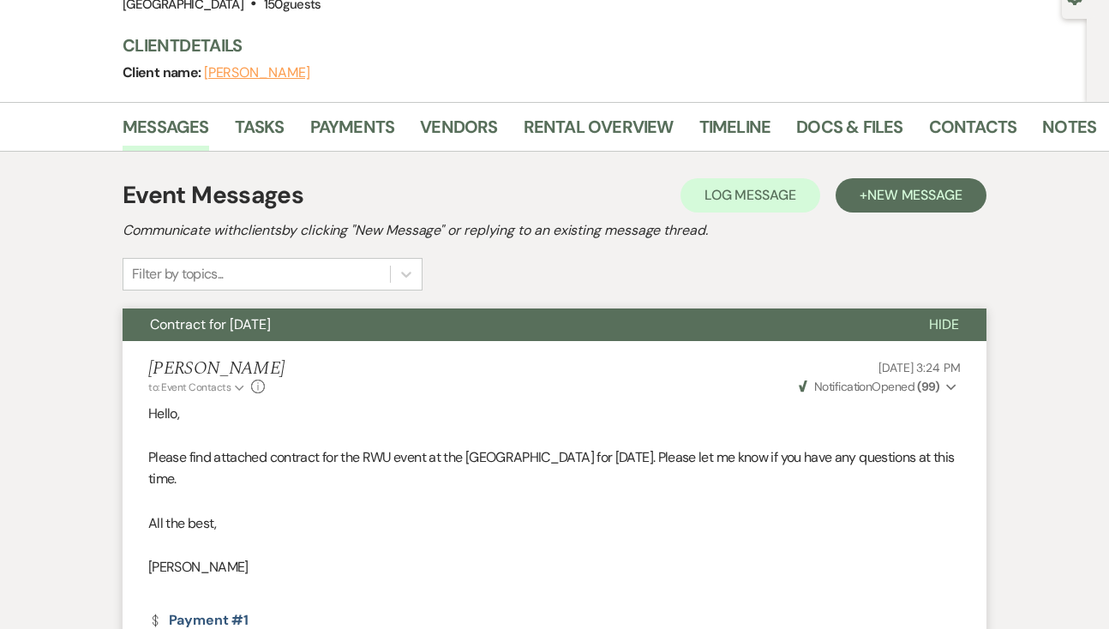
scroll to position [0, 0]
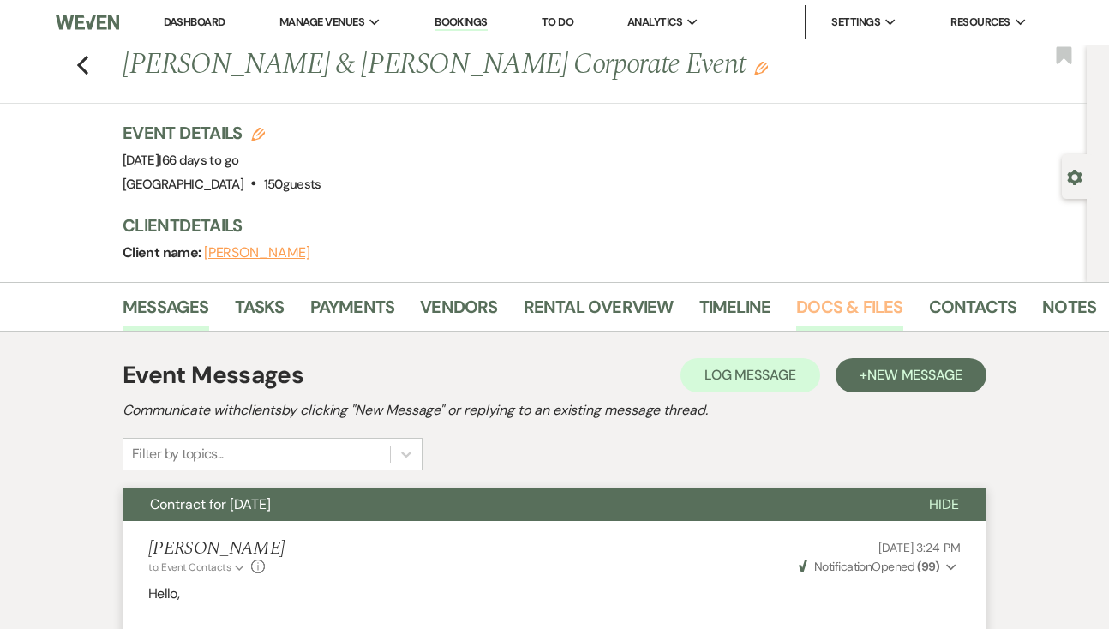
click at [862, 305] on link "Docs & Files" at bounding box center [849, 312] width 106 height 38
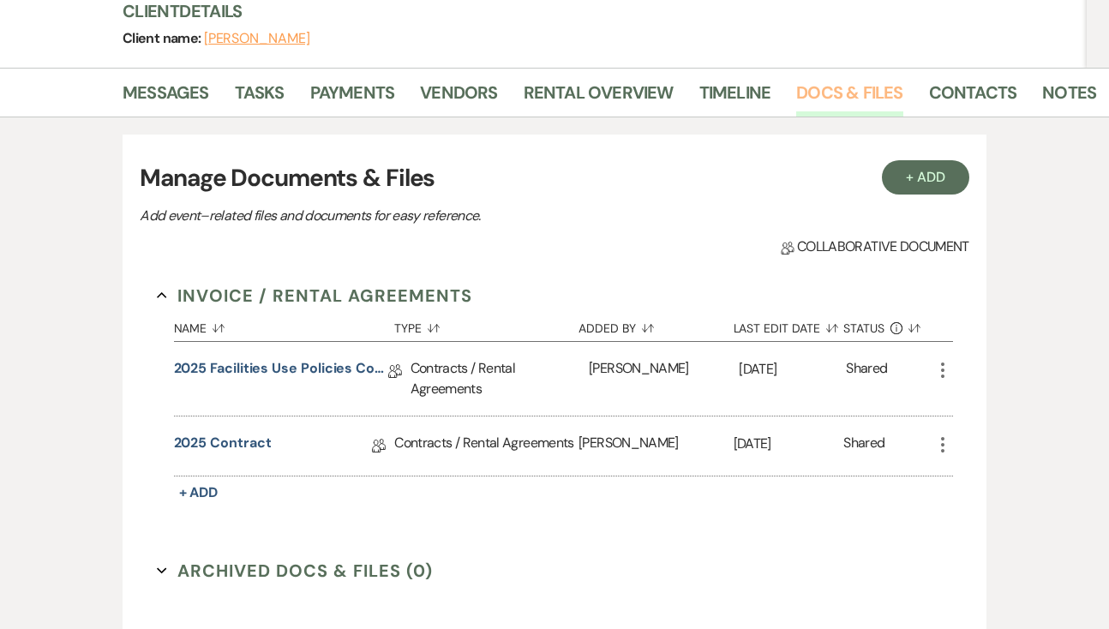
scroll to position [300, 0]
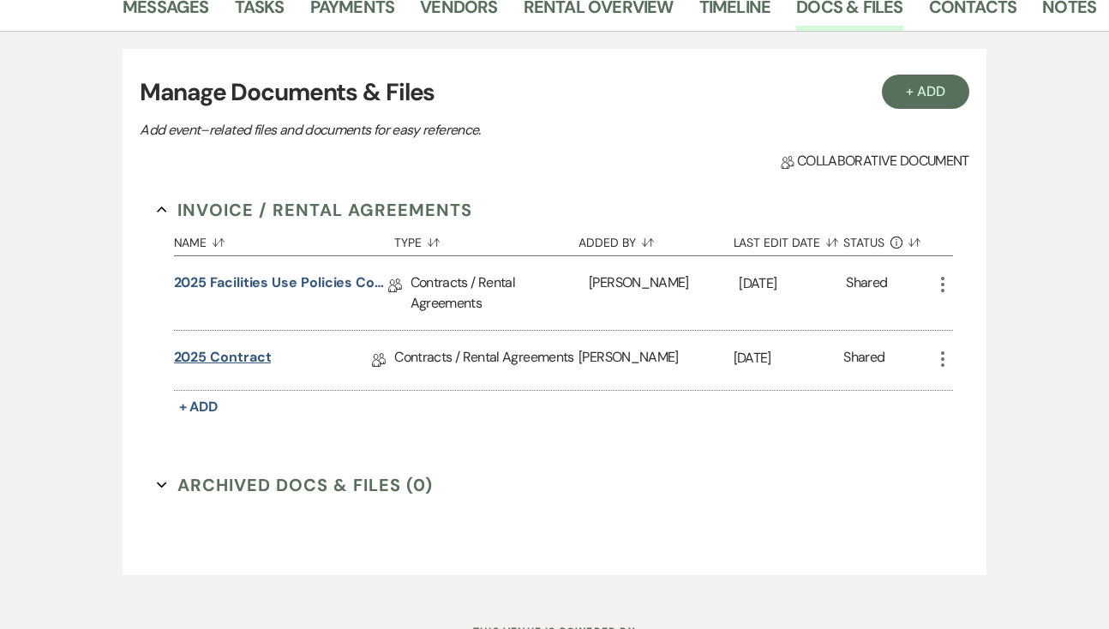
click at [219, 358] on link "2025 Contract" at bounding box center [223, 360] width 98 height 27
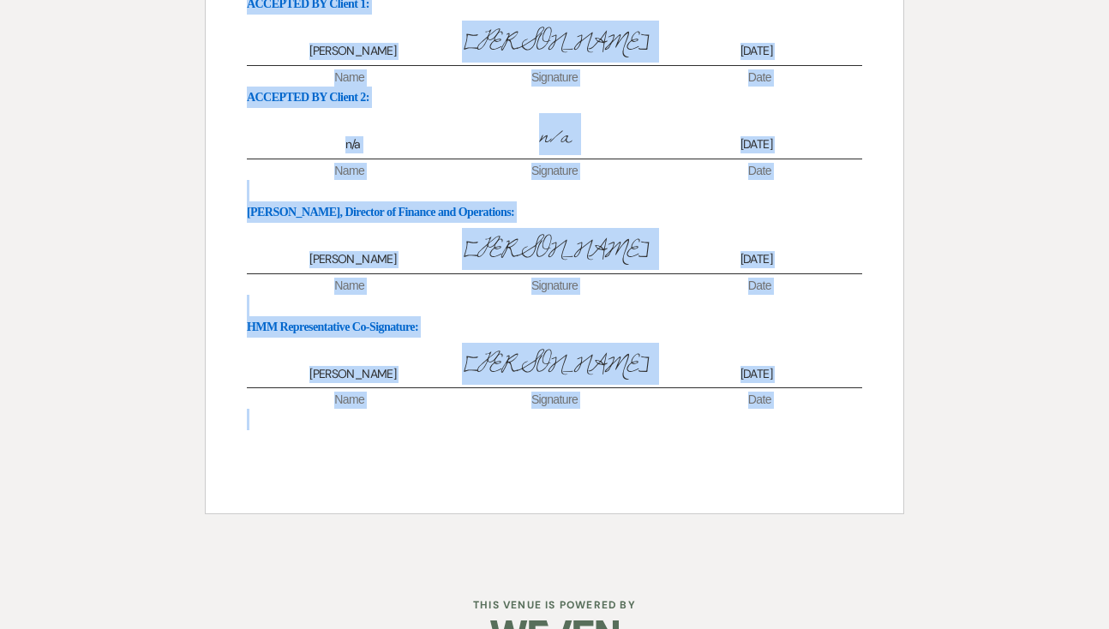
scroll to position [1951, 0]
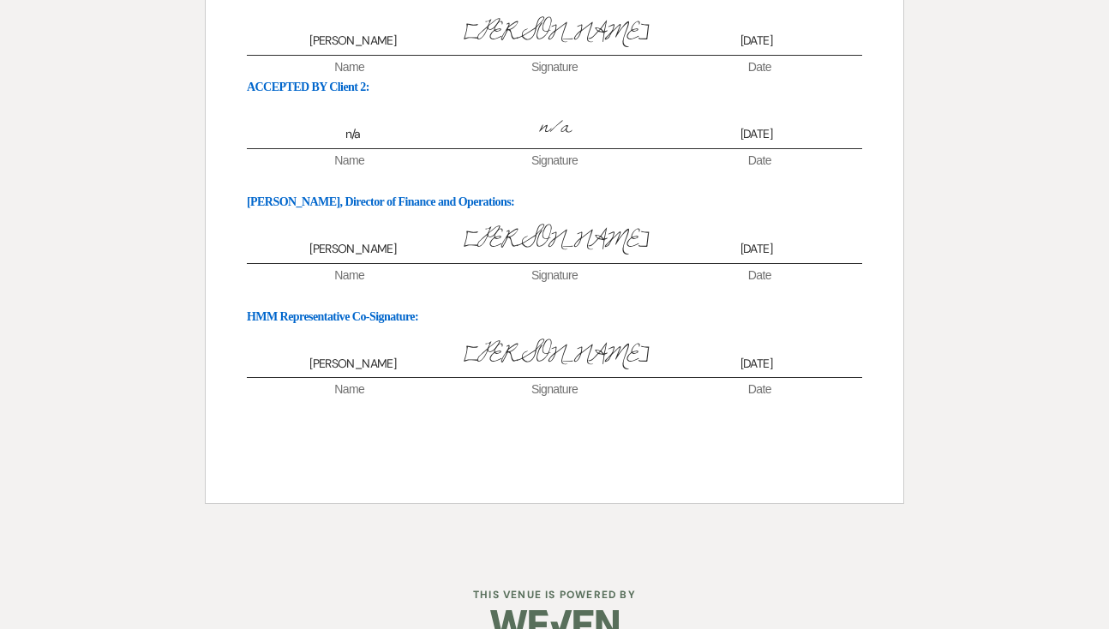
drag, startPoint x: 249, startPoint y: 220, endPoint x: 860, endPoint y: 60, distance: 631.8
copy div "LORE: ﻿ Ipsumd Sitametc & Adipi Elitse, d/e Tempo Incididu Utlaboreet ﻿ DOLO: ﻿…"
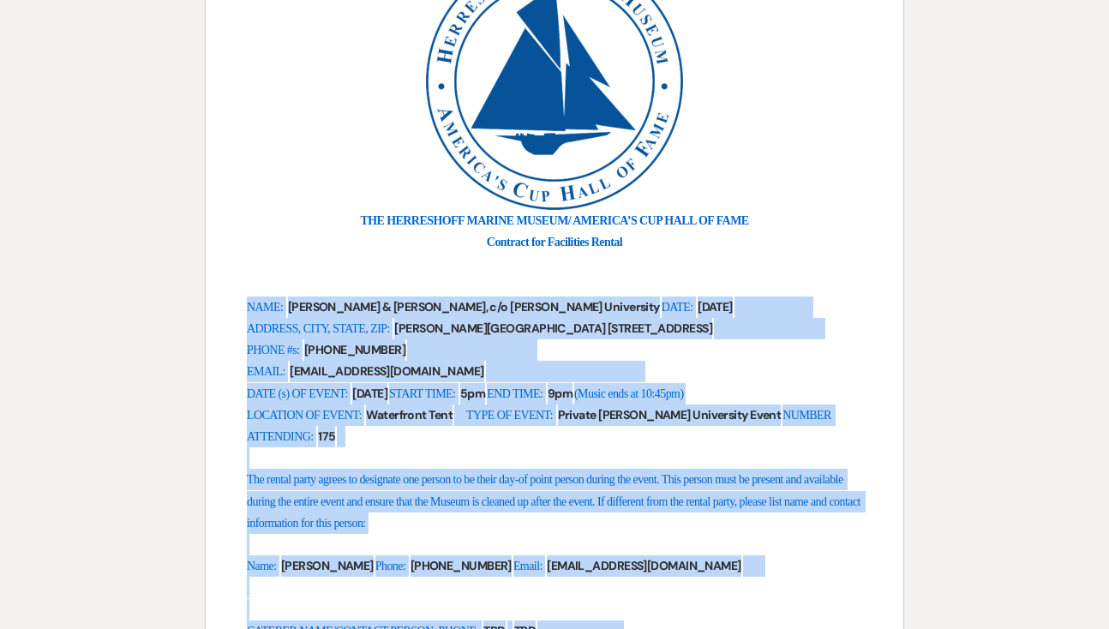
scroll to position [0, 0]
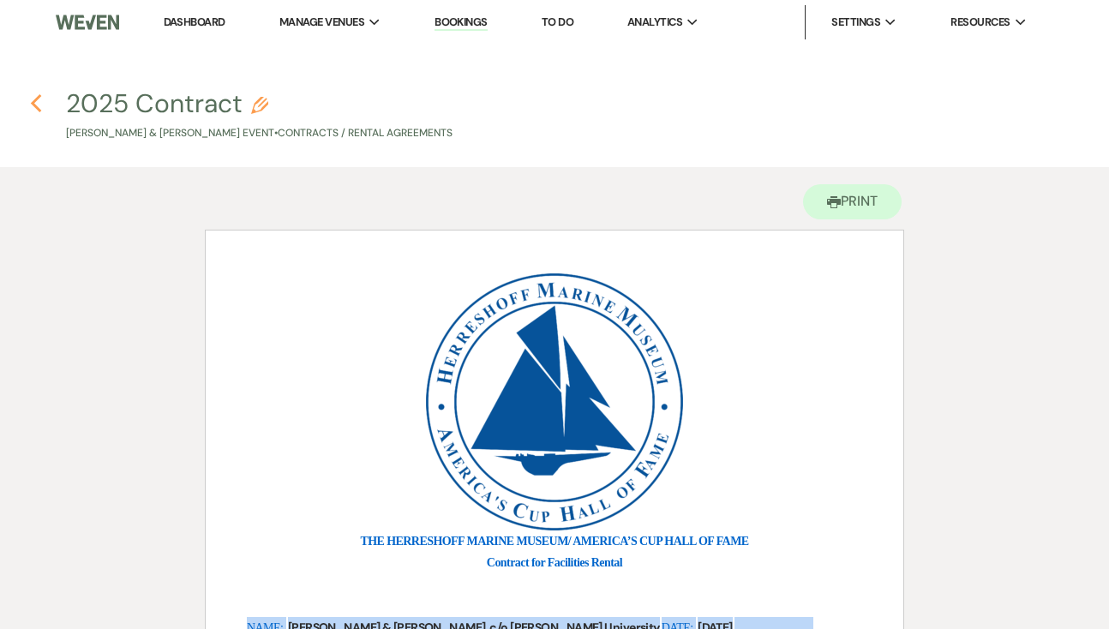
click at [33, 105] on use "button" at bounding box center [35, 103] width 11 height 19
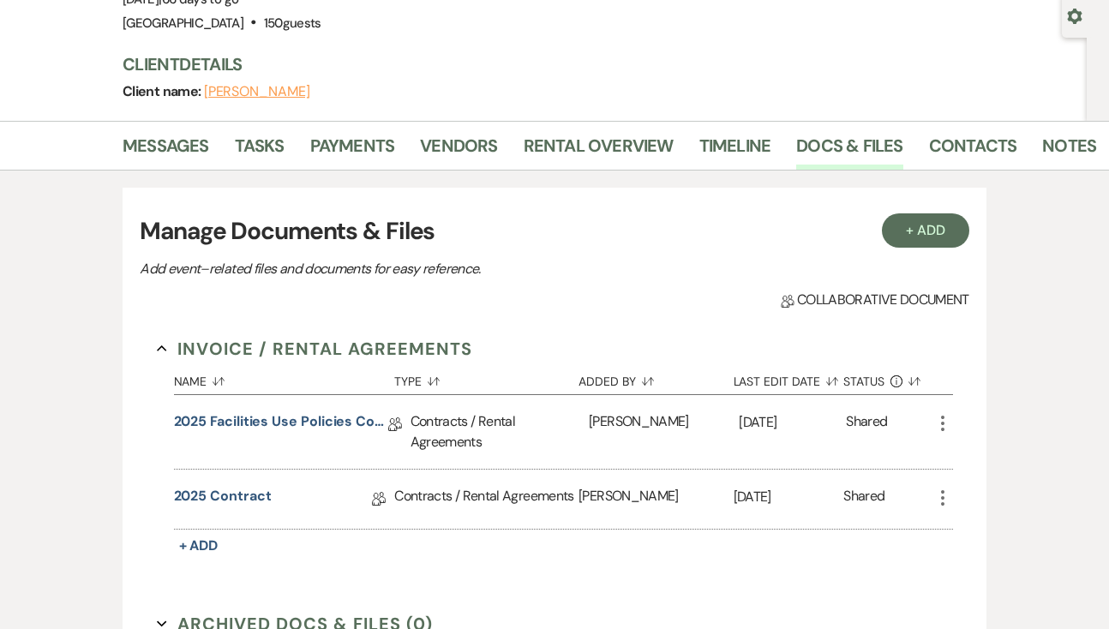
scroll to position [18, 0]
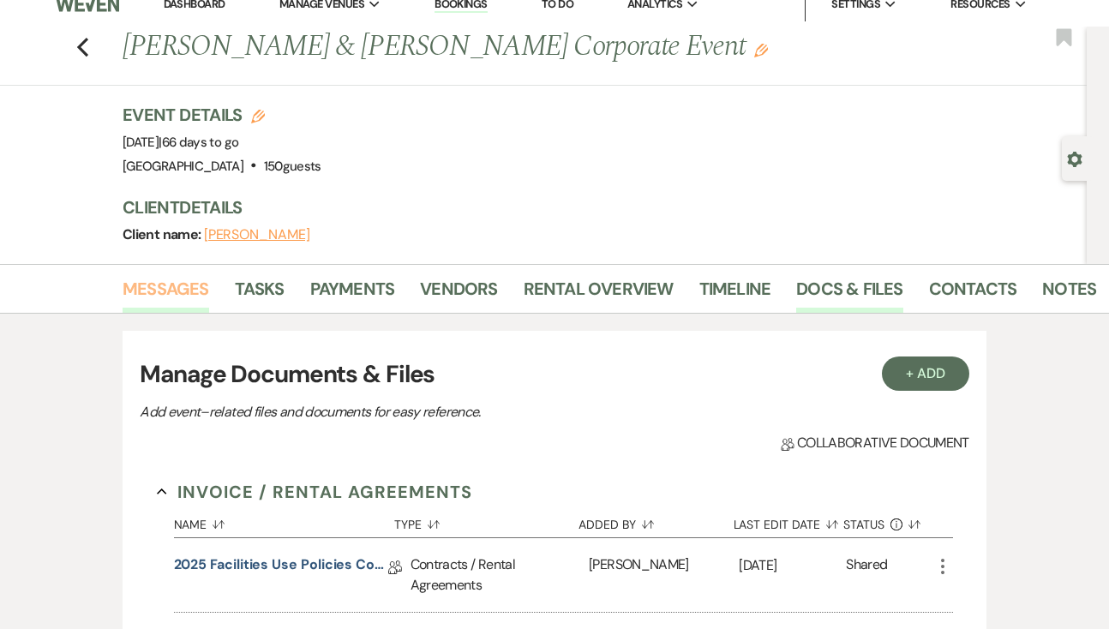
click at [163, 294] on link "Messages" at bounding box center [166, 294] width 87 height 38
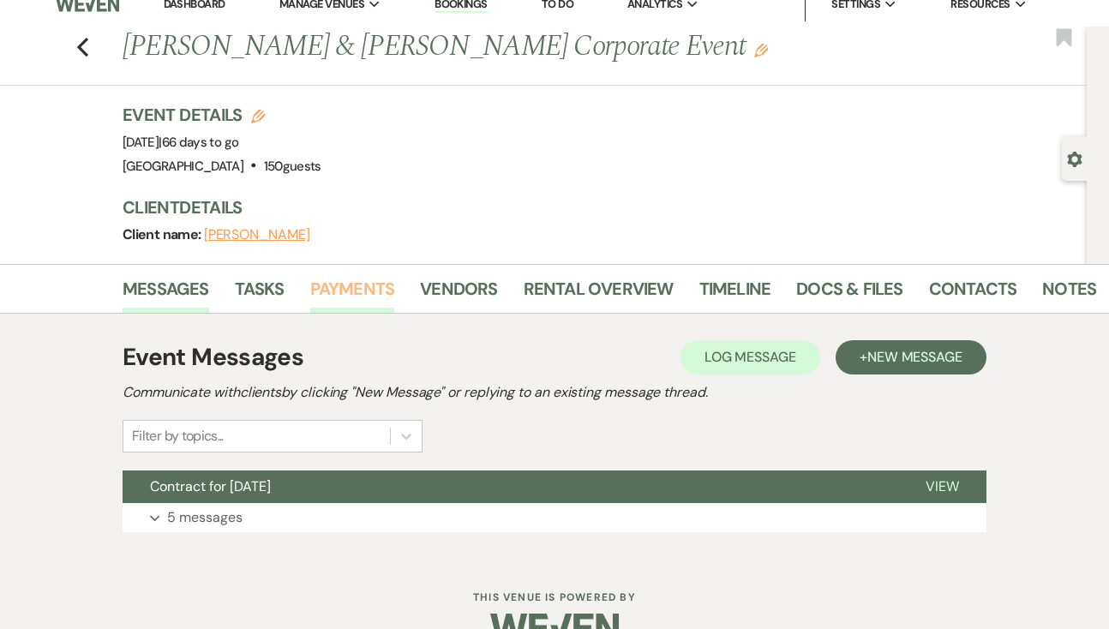
click at [375, 286] on link "Payments" at bounding box center [352, 294] width 85 height 38
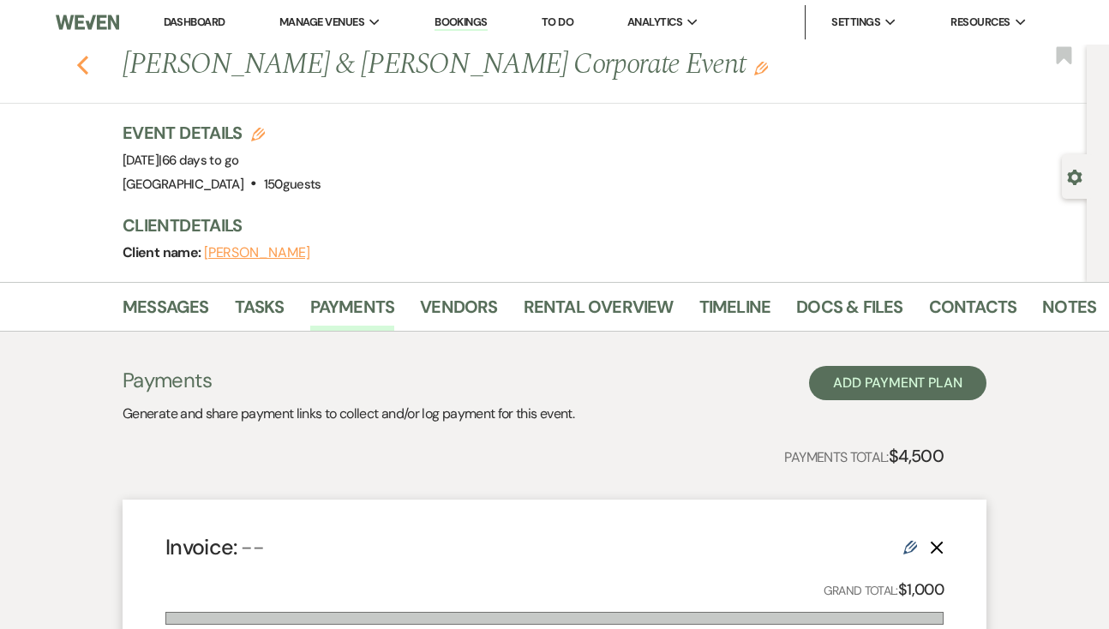
click at [80, 62] on use "button" at bounding box center [82, 65] width 11 height 19
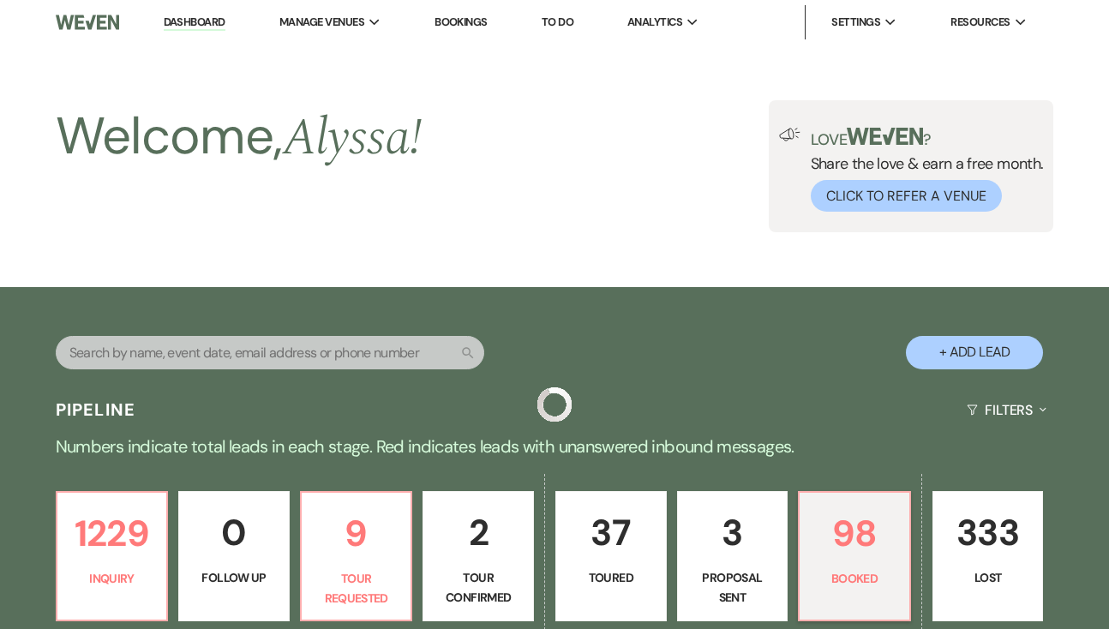
scroll to position [585, 0]
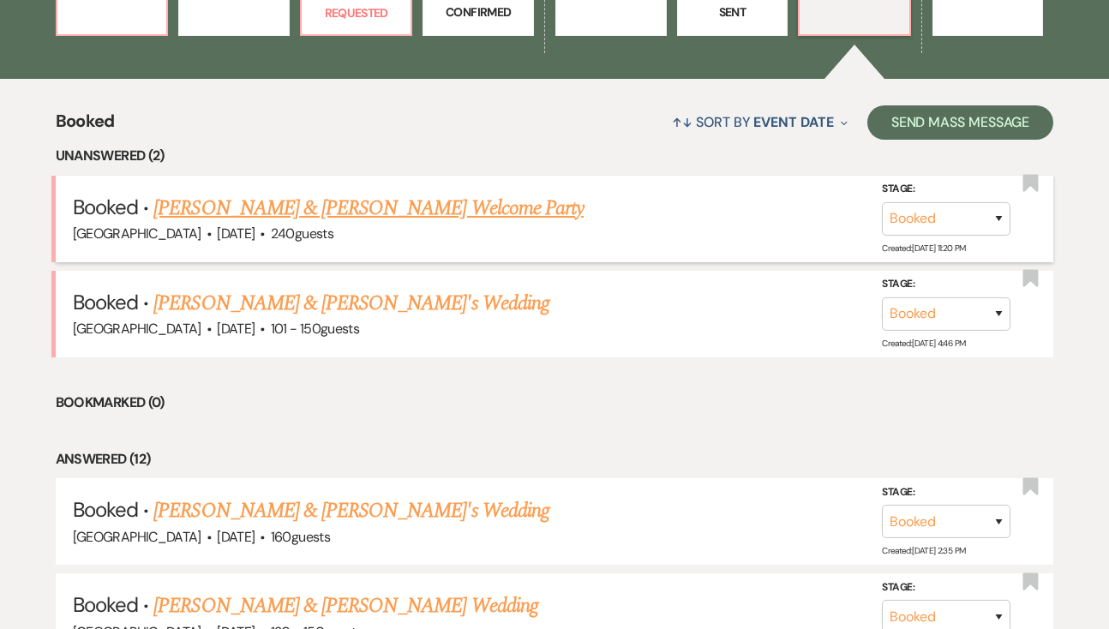
click at [260, 213] on link "[PERSON_NAME] & [PERSON_NAME] Welcome Party" at bounding box center [368, 208] width 430 height 31
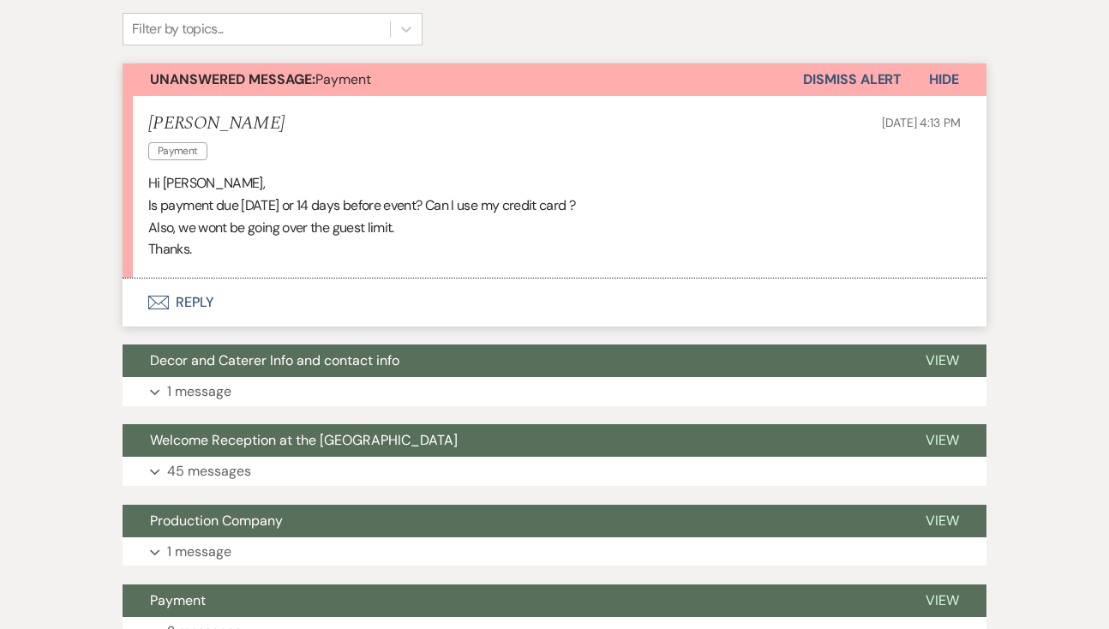
scroll to position [423, 0]
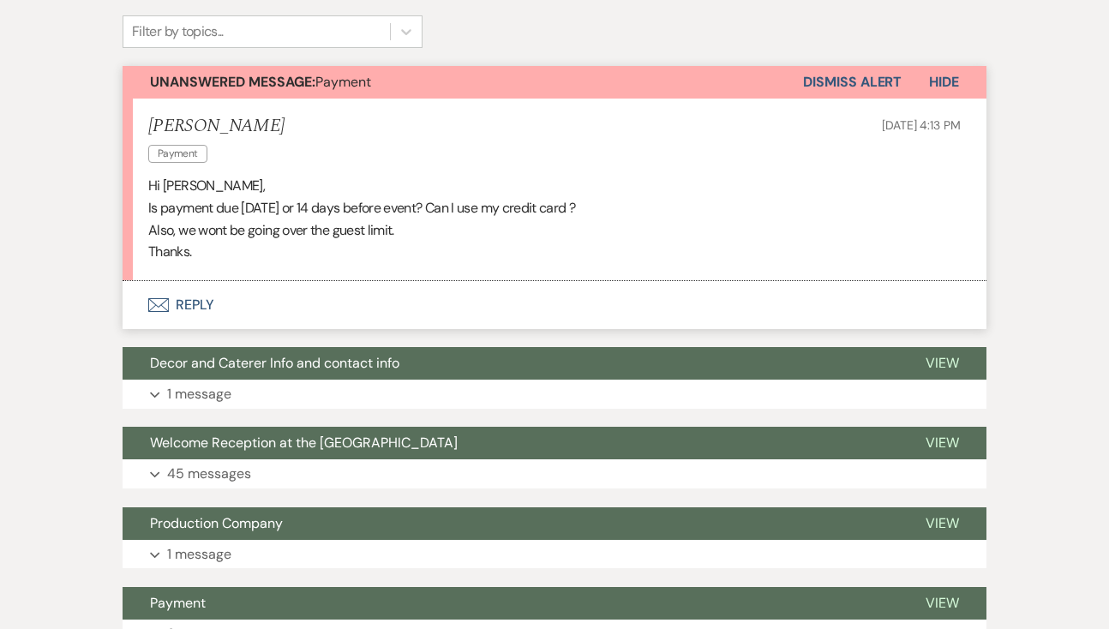
click at [959, 83] on button "Hide" at bounding box center [944, 82] width 85 height 33
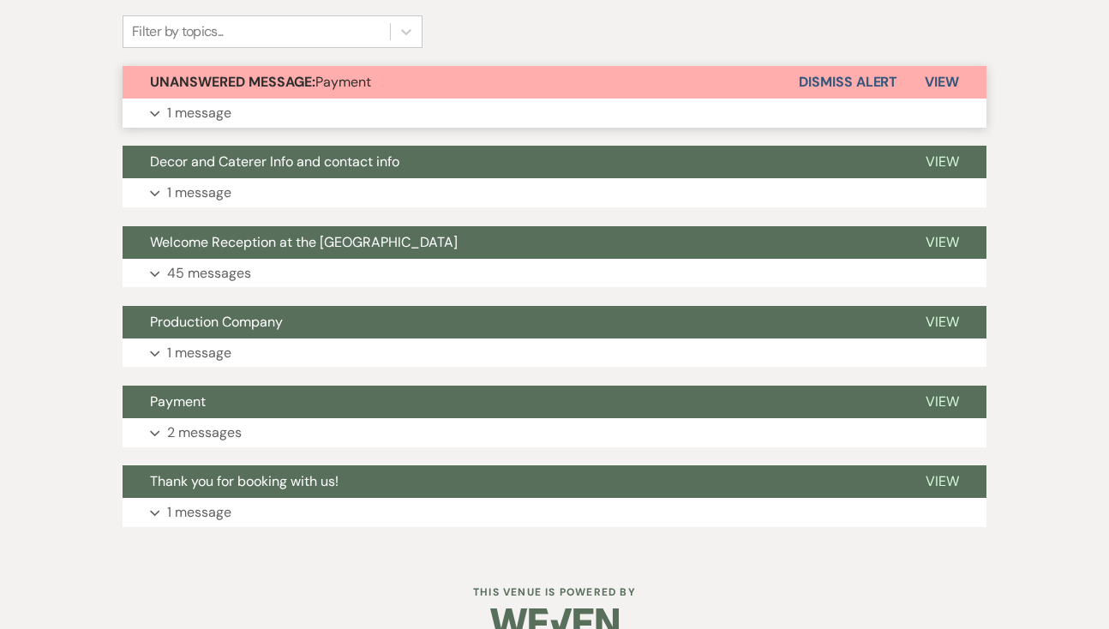
click at [958, 84] on span "View" at bounding box center [942, 82] width 34 height 18
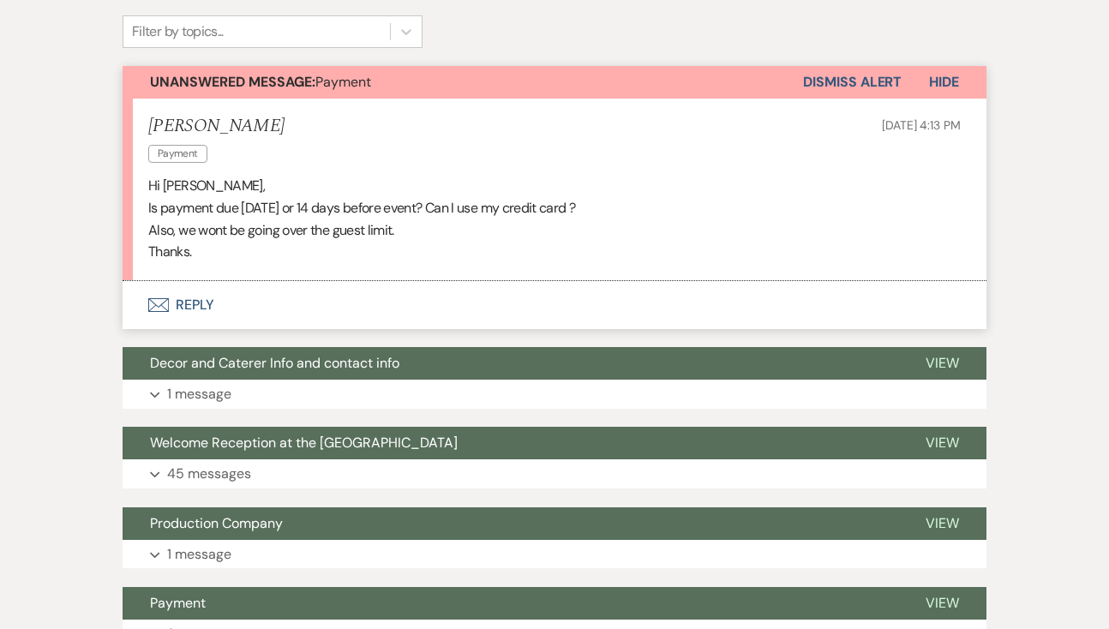
click at [860, 82] on button "Dismiss Alert" at bounding box center [852, 82] width 99 height 33
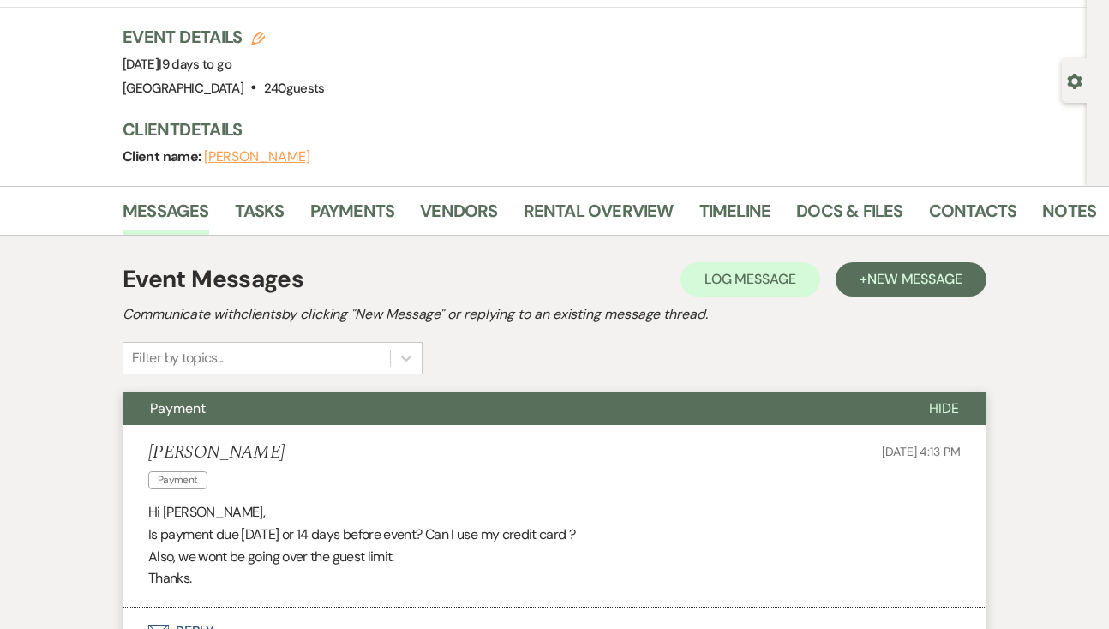
scroll to position [57, 0]
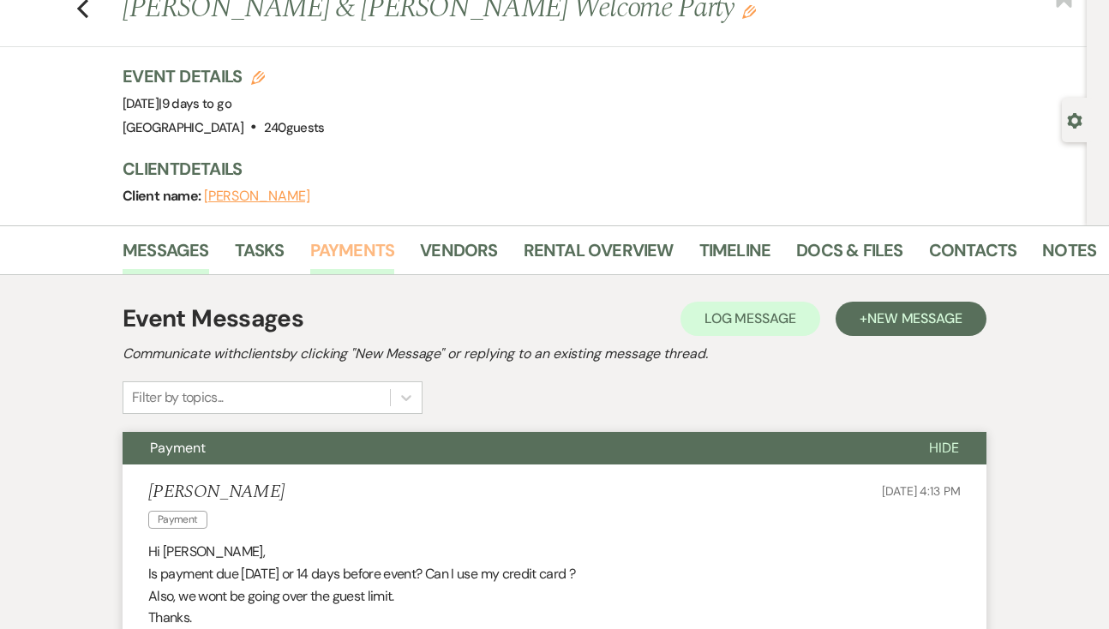
click at [361, 240] on link "Payments" at bounding box center [352, 256] width 85 height 38
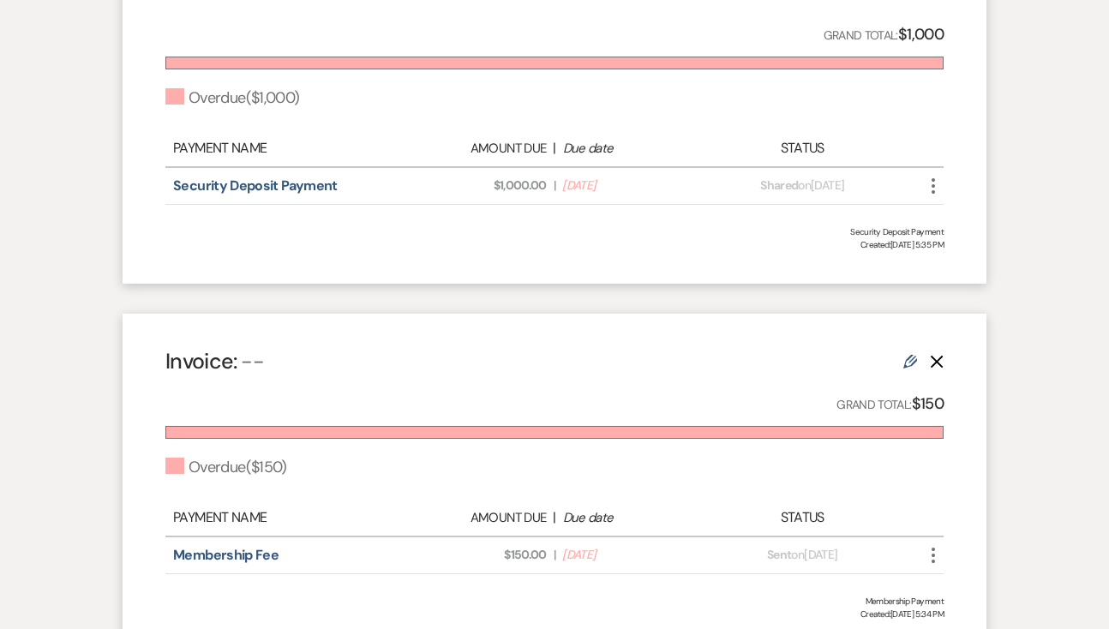
scroll to position [551, 0]
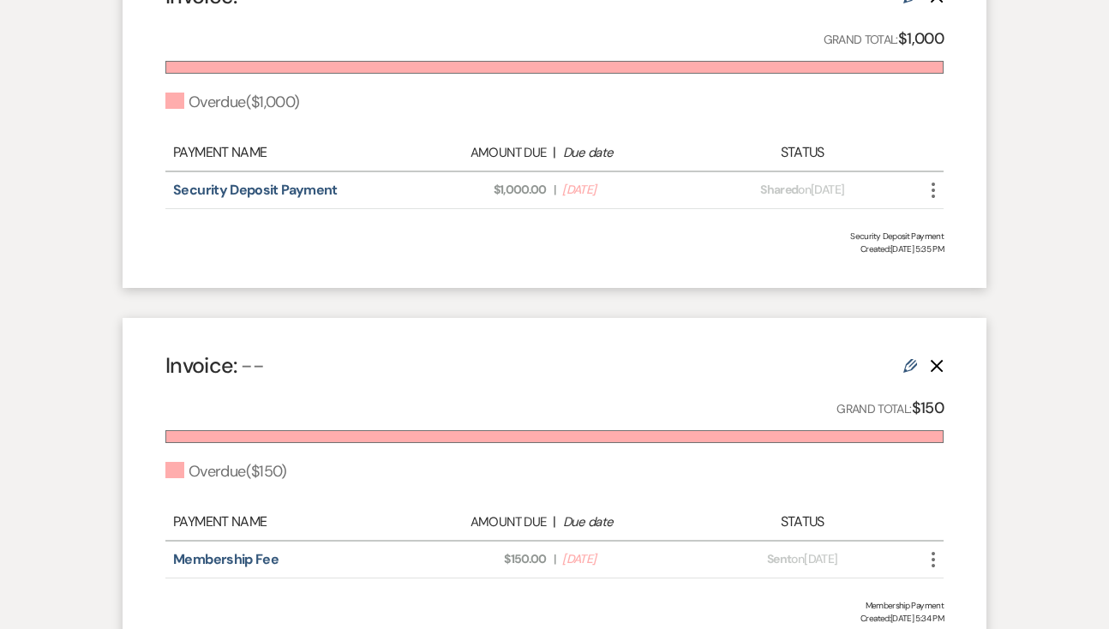
click at [933, 183] on use "button" at bounding box center [933, 190] width 3 height 15
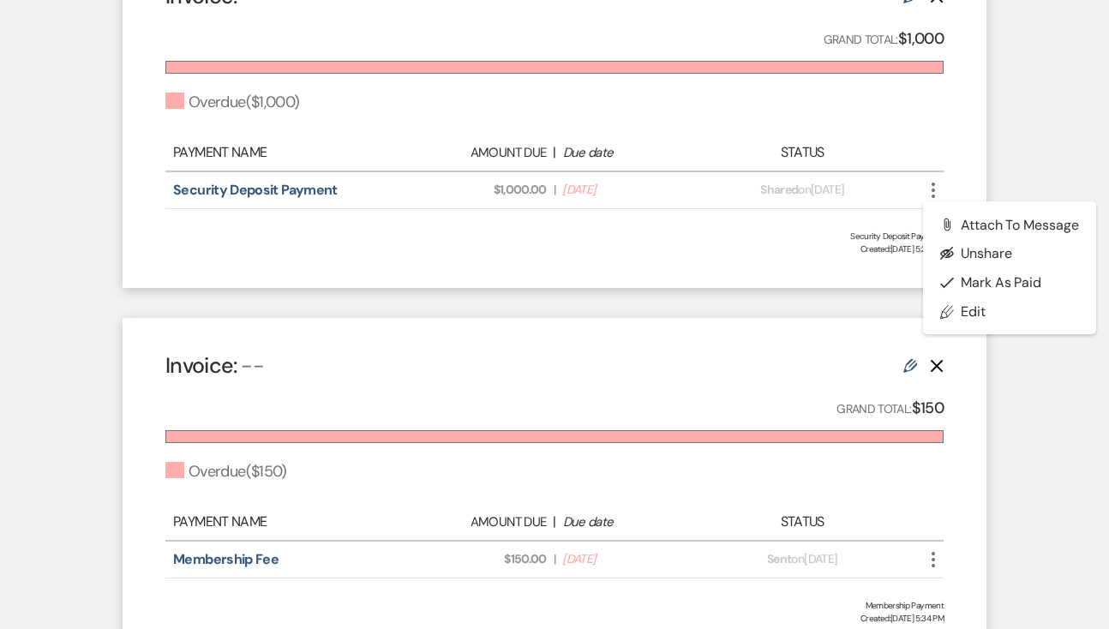
click at [752, 262] on div "Invoice: -- Edit Delete Grand Total: $1,000 Overdue ( $1,000 ) Payment Name Amo…" at bounding box center [555, 118] width 864 height 339
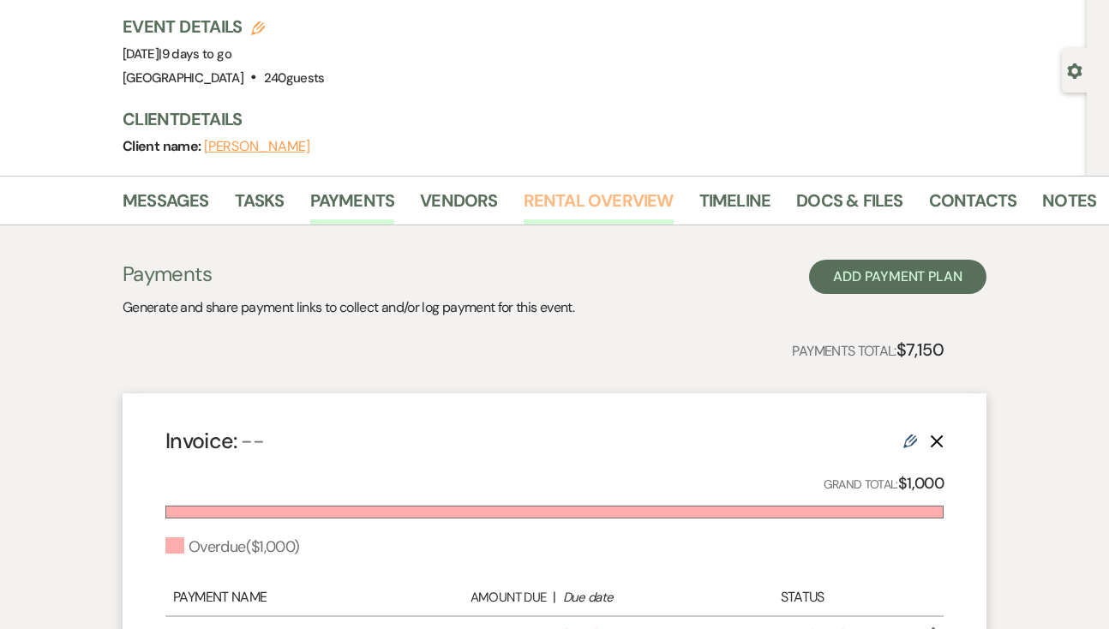
scroll to position [59, 0]
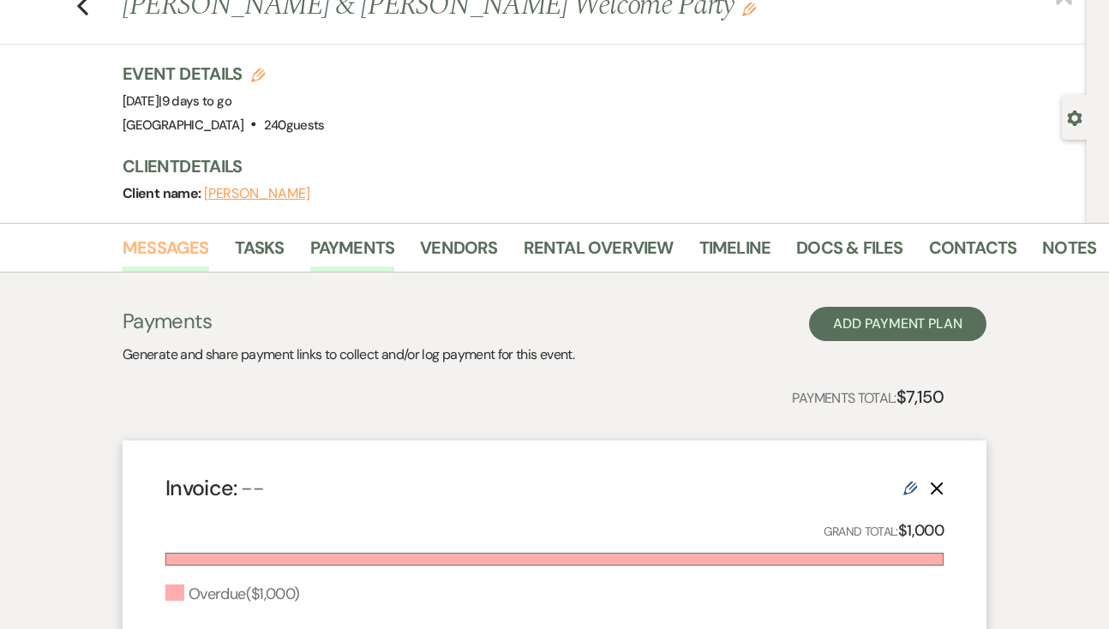
click at [168, 243] on link "Messages" at bounding box center [166, 253] width 87 height 38
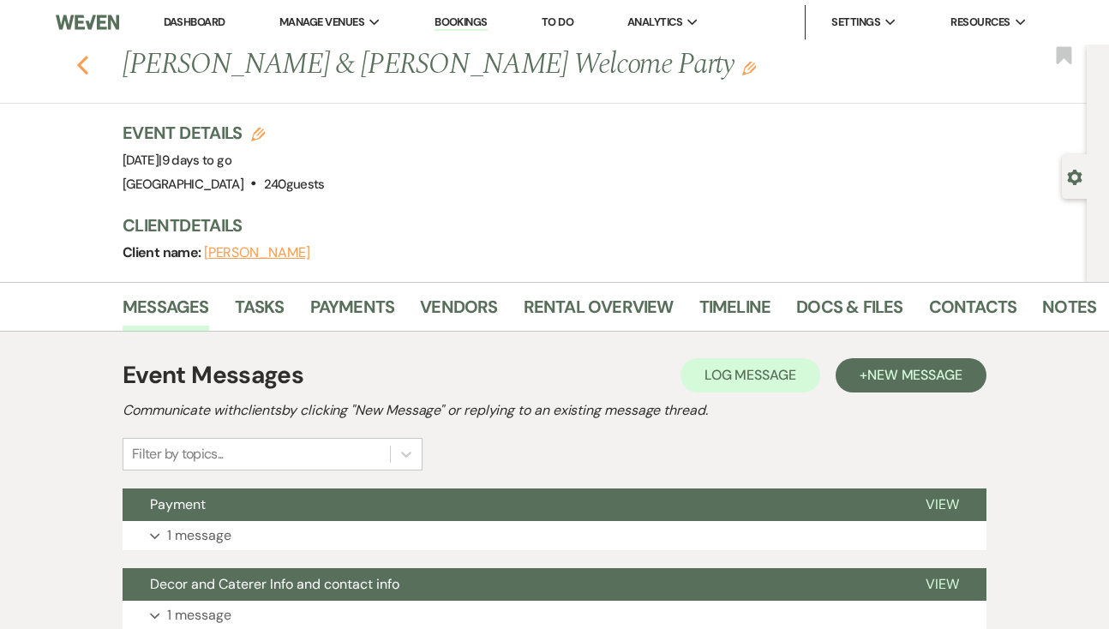
click at [84, 66] on icon "Previous" at bounding box center [82, 65] width 13 height 21
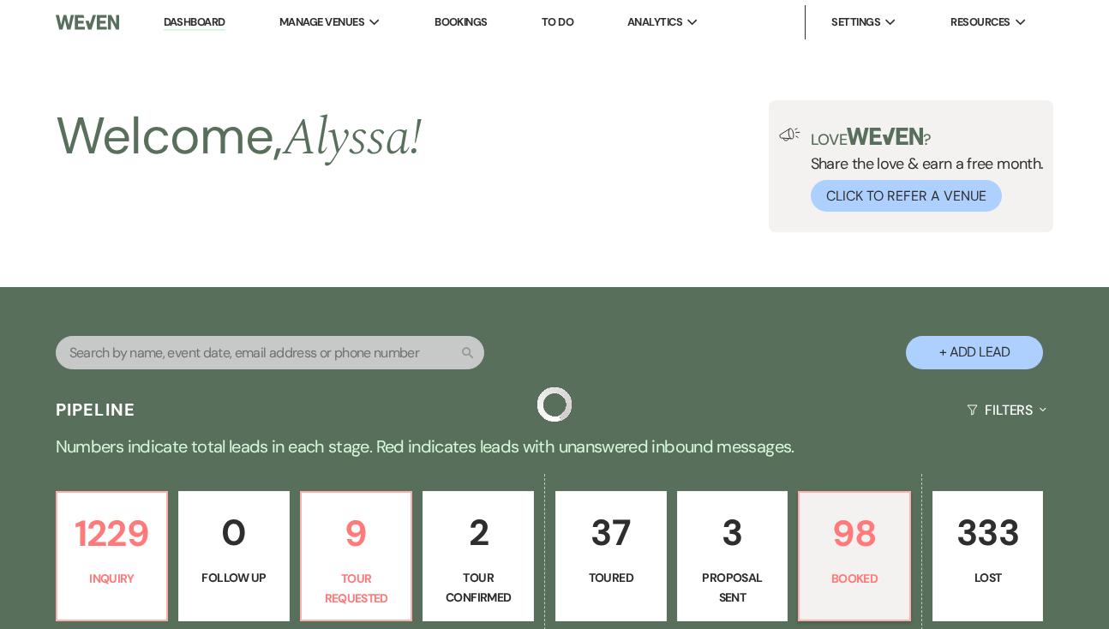
scroll to position [585, 0]
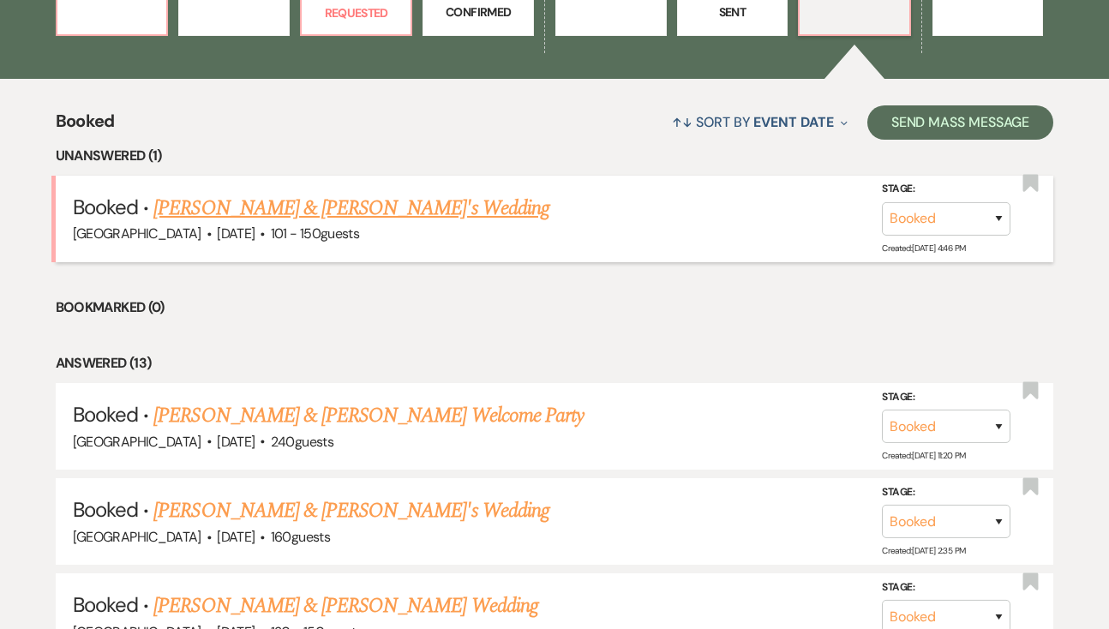
click at [231, 216] on link "[PERSON_NAME] & [PERSON_NAME]'s Wedding" at bounding box center [351, 208] width 396 height 31
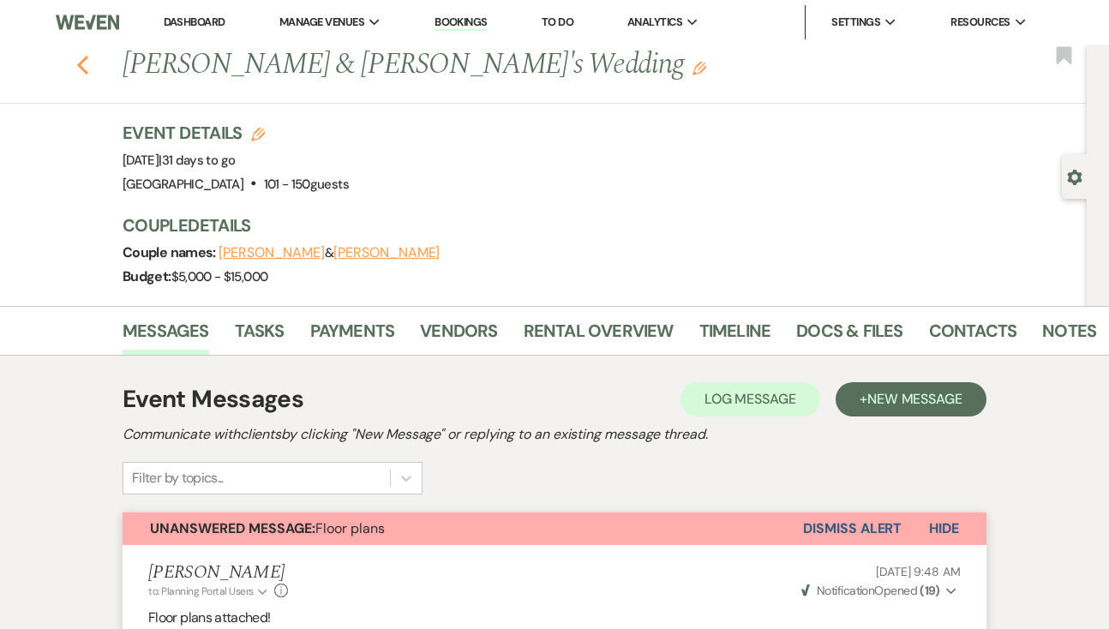
click at [81, 63] on use "button" at bounding box center [82, 65] width 11 height 19
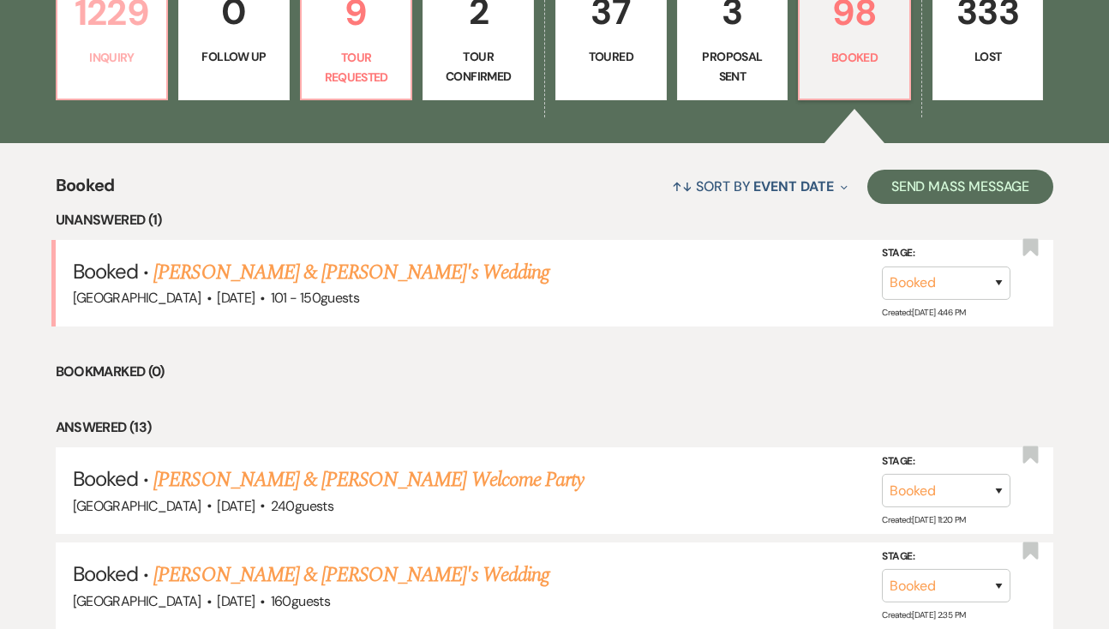
scroll to position [520, 0]
